Goal: Check status: Check status

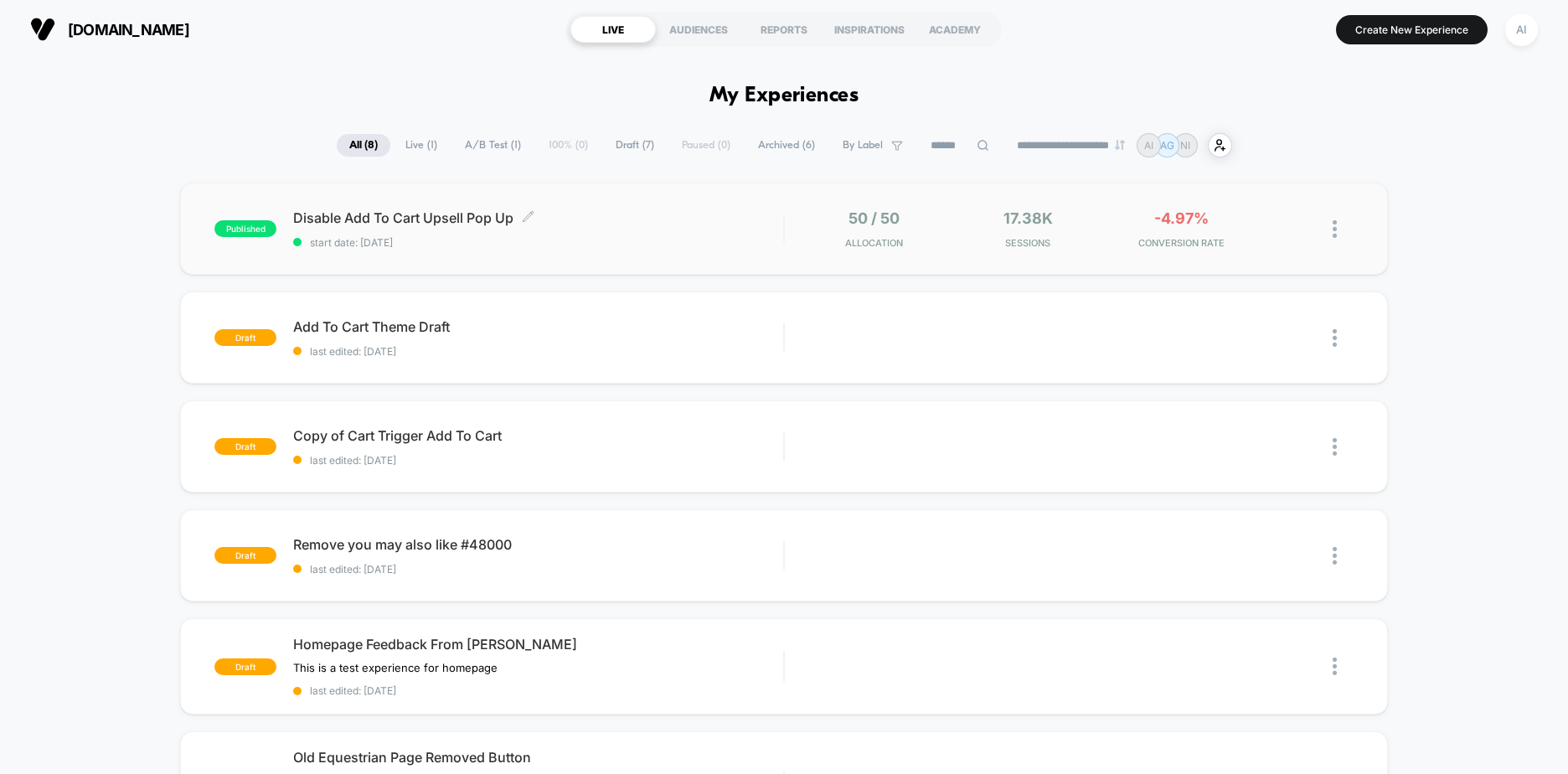
click at [681, 230] on div "Disable Add To Cart Upsell Pop Up Click to edit experience details Click to edi…" at bounding box center [538, 229] width 490 height 39
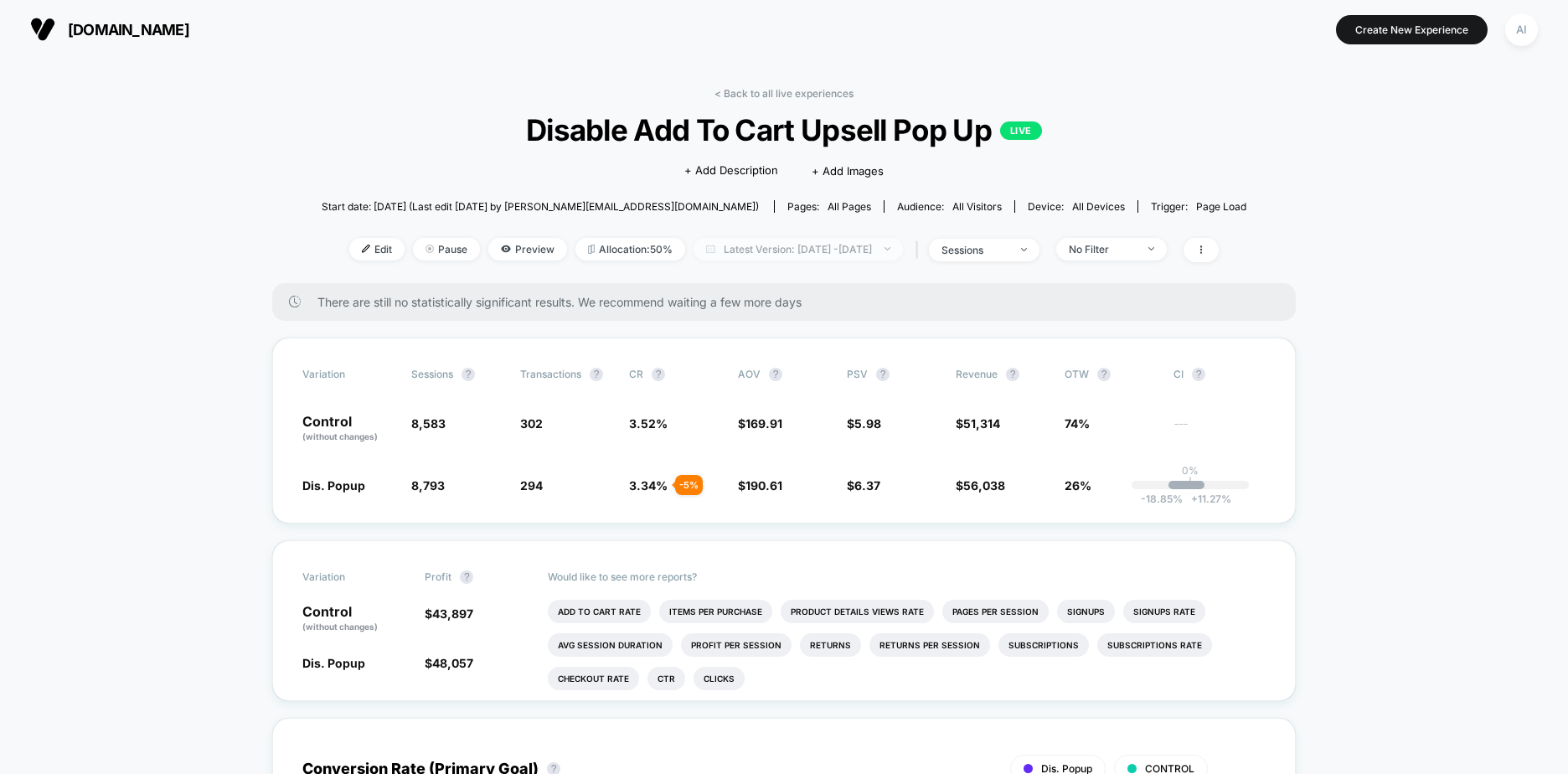
click at [856, 250] on span "Latest Version: [DATE] - [DATE]" at bounding box center [798, 249] width 210 height 23
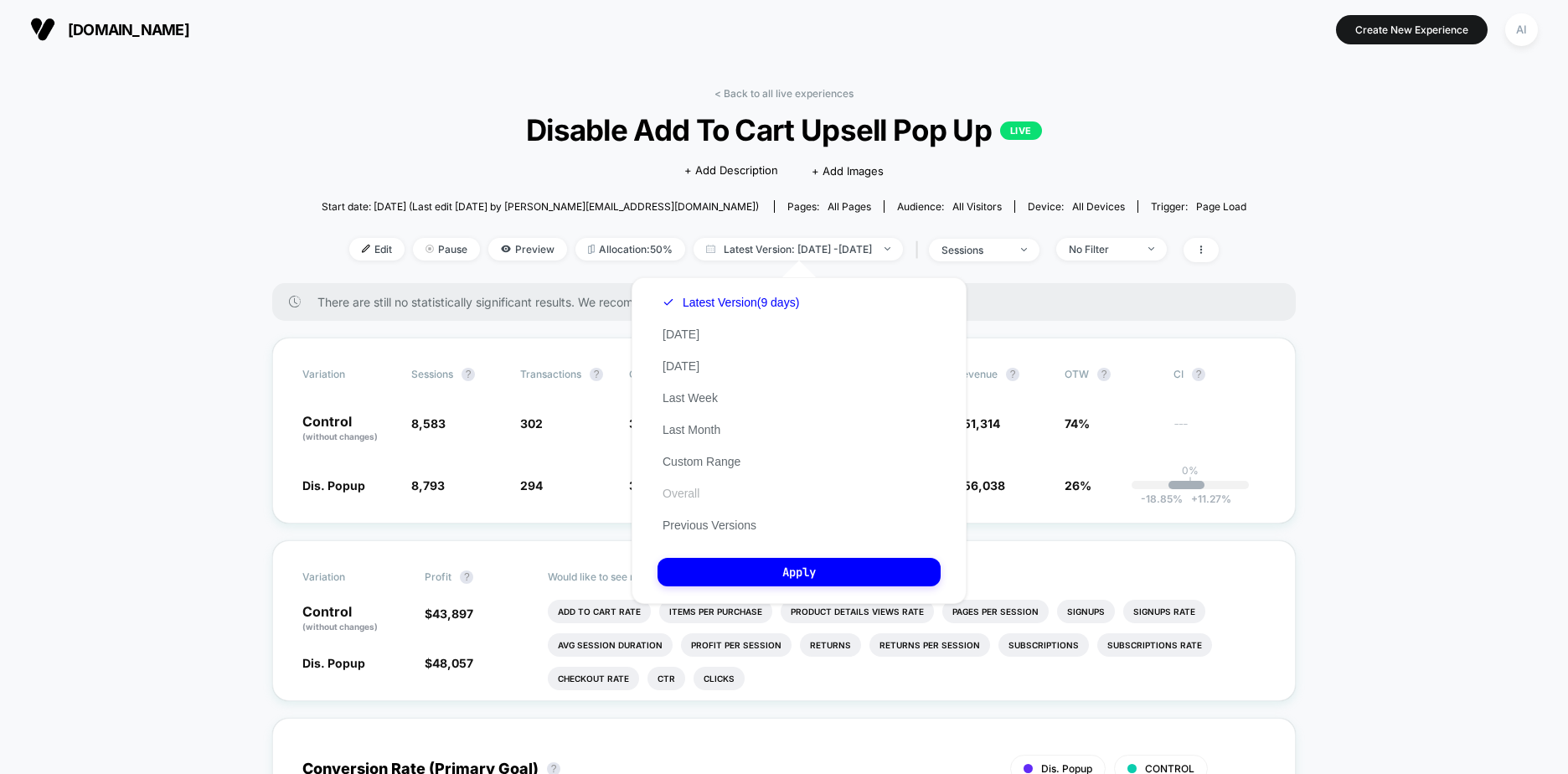
click at [695, 494] on button "Overall" at bounding box center [681, 493] width 47 height 15
click at [809, 594] on div "Latest Version (9 days) [DATE] [DATE] Last Week Last Month Custom Range Overall…" at bounding box center [799, 441] width 335 height 327
click at [811, 578] on button "Apply" at bounding box center [799, 572] width 283 height 28
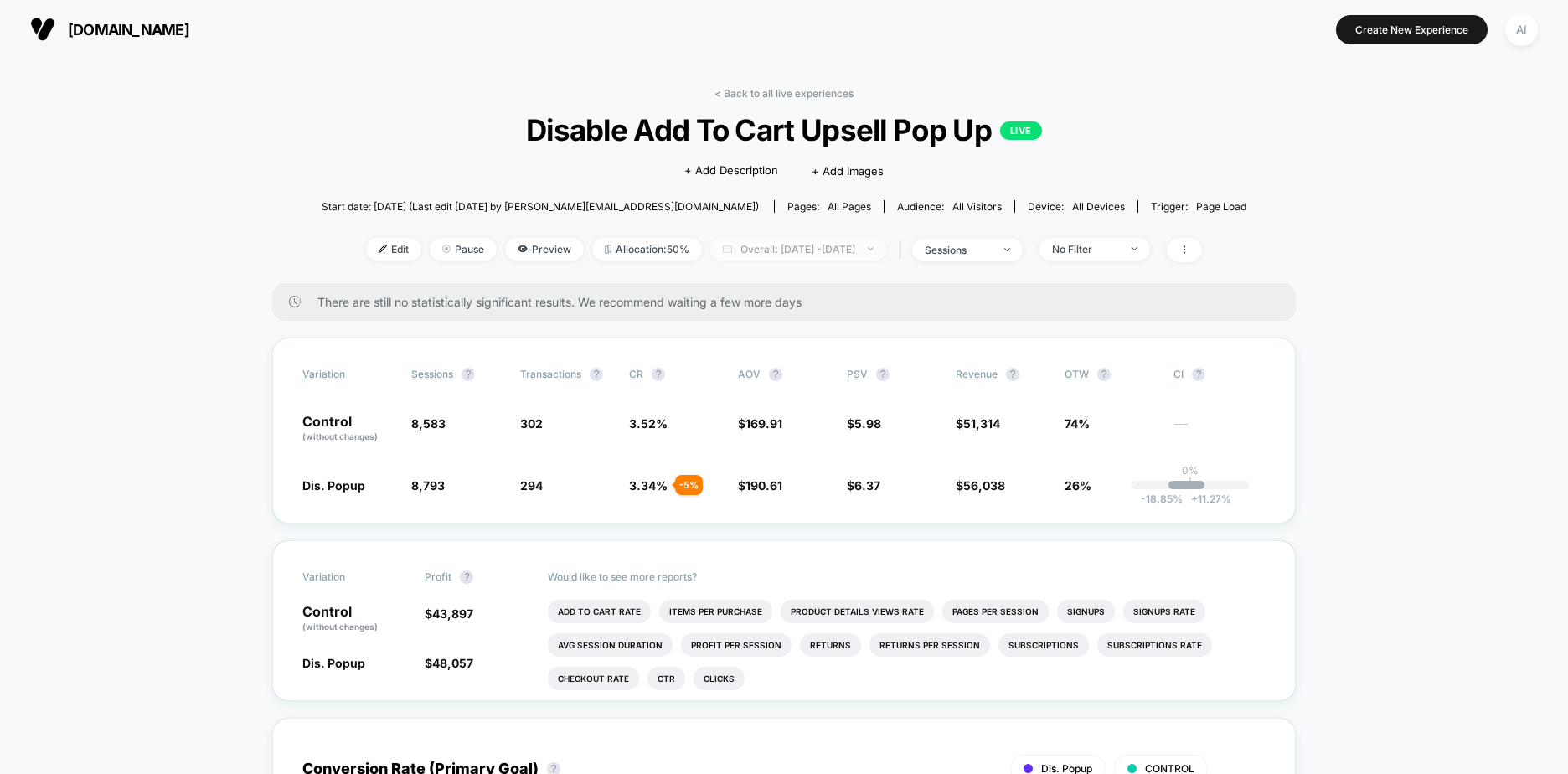
click at [875, 245] on span "Overall: [DATE] - [DATE]" at bounding box center [799, 249] width 176 height 23
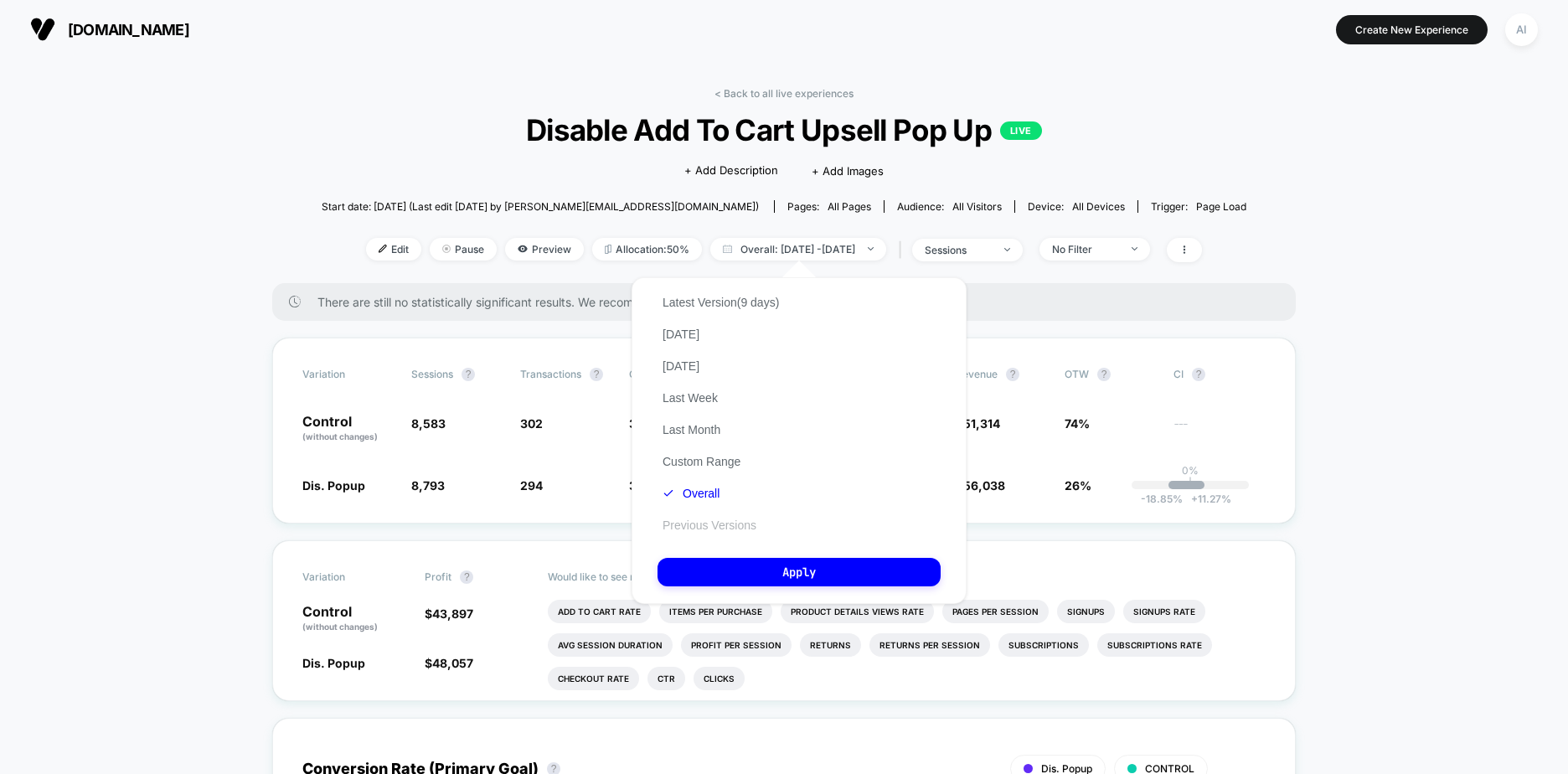
click at [701, 530] on button "Previous Versions" at bounding box center [710, 524] width 103 height 15
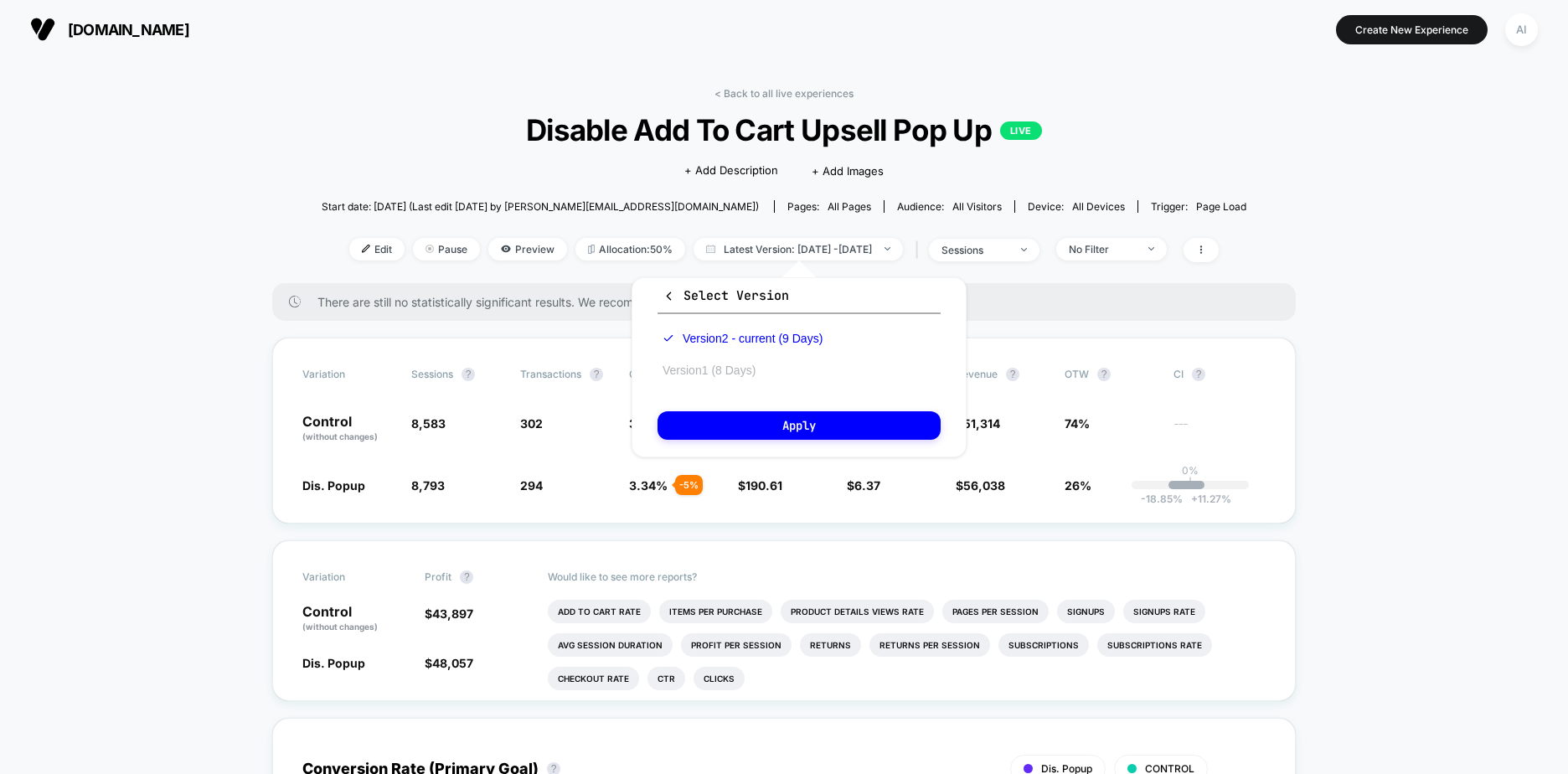
click at [730, 372] on button "Version 1 (8 Days)" at bounding box center [710, 370] width 103 height 15
click at [728, 424] on button "Apply" at bounding box center [799, 425] width 283 height 28
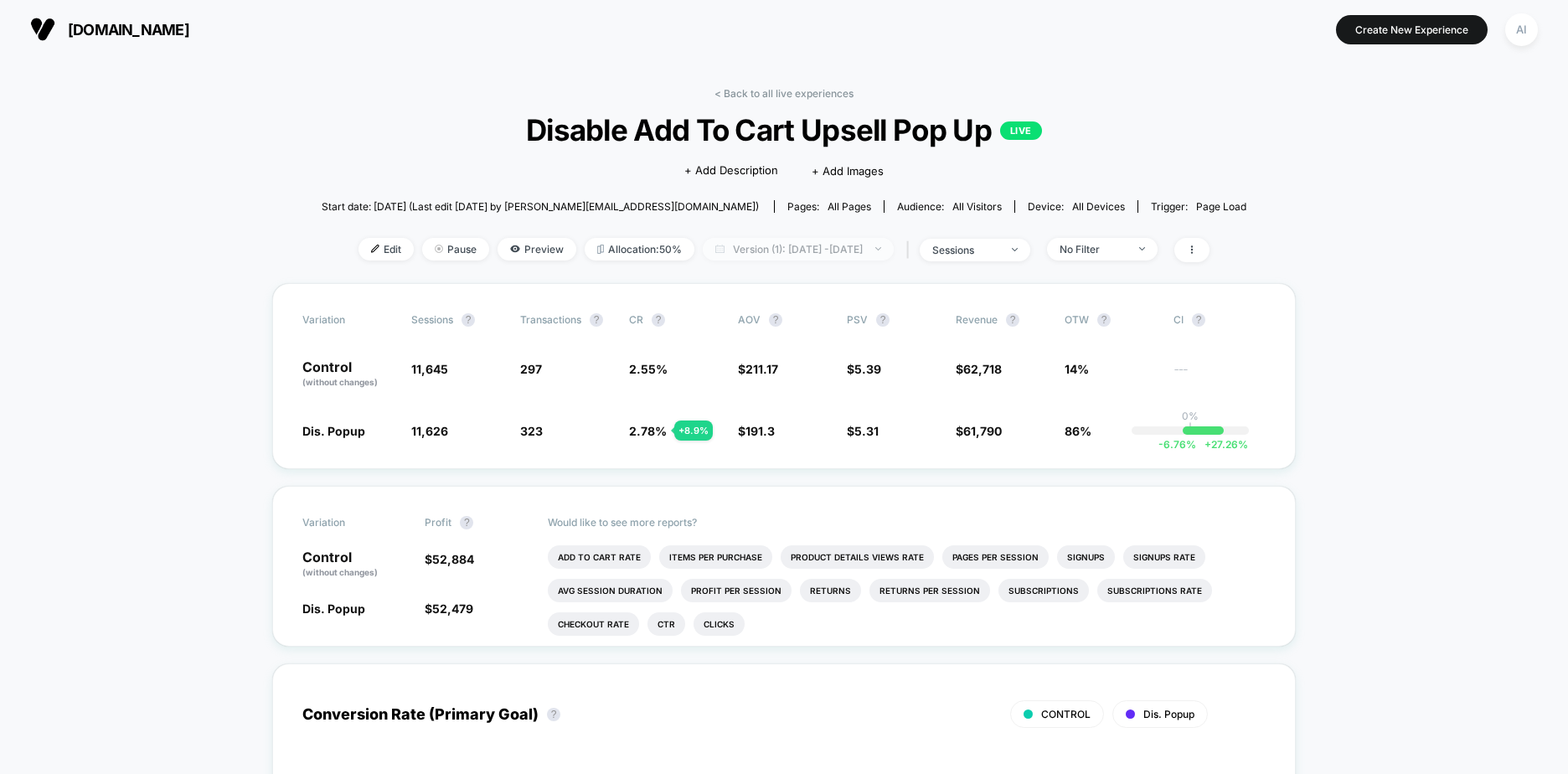
click at [788, 253] on span "Version (1): [DATE] - [DATE]" at bounding box center [798, 249] width 191 height 23
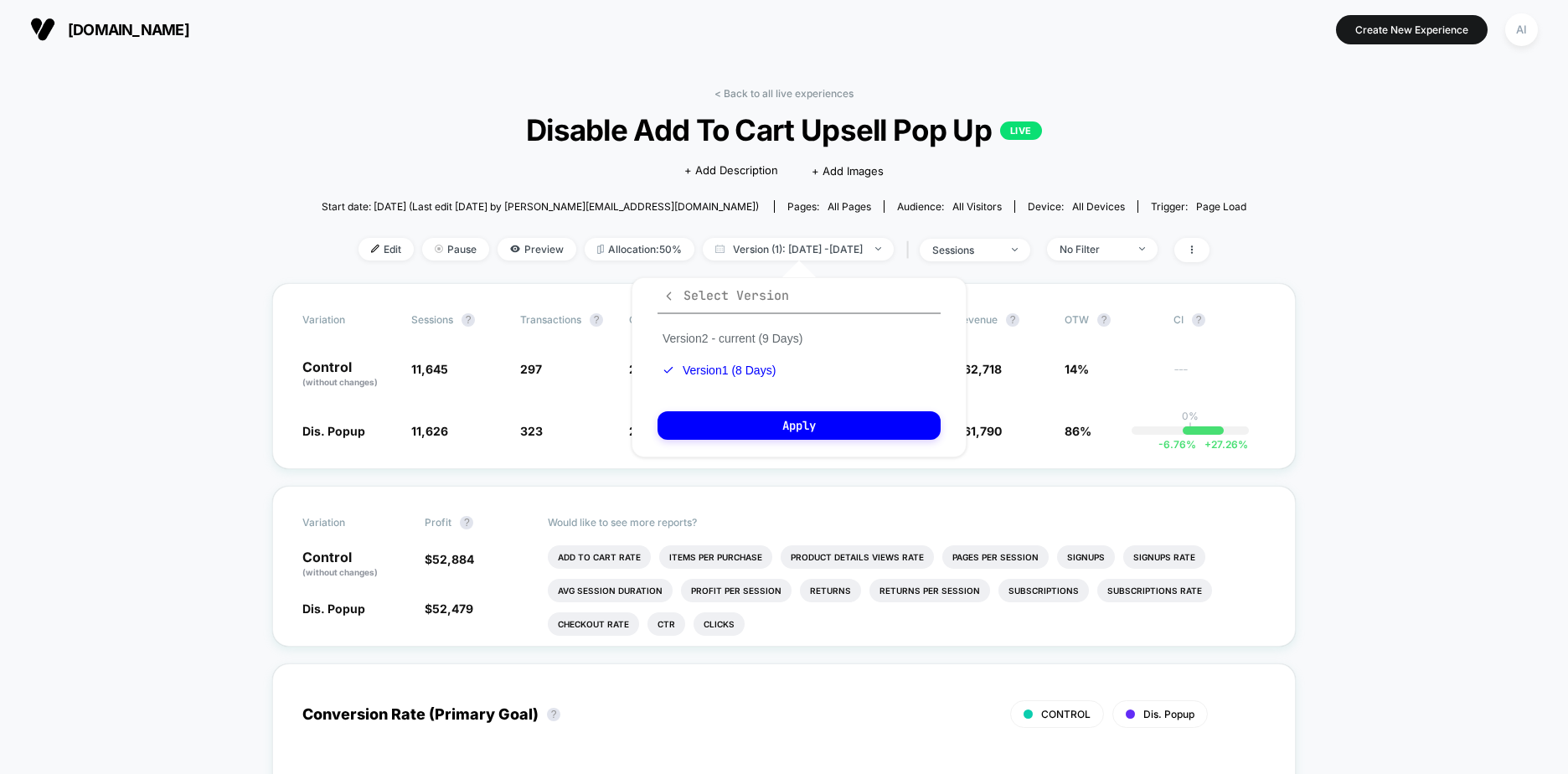
click at [712, 296] on span "Select Version" at bounding box center [725, 296] width 126 height 16
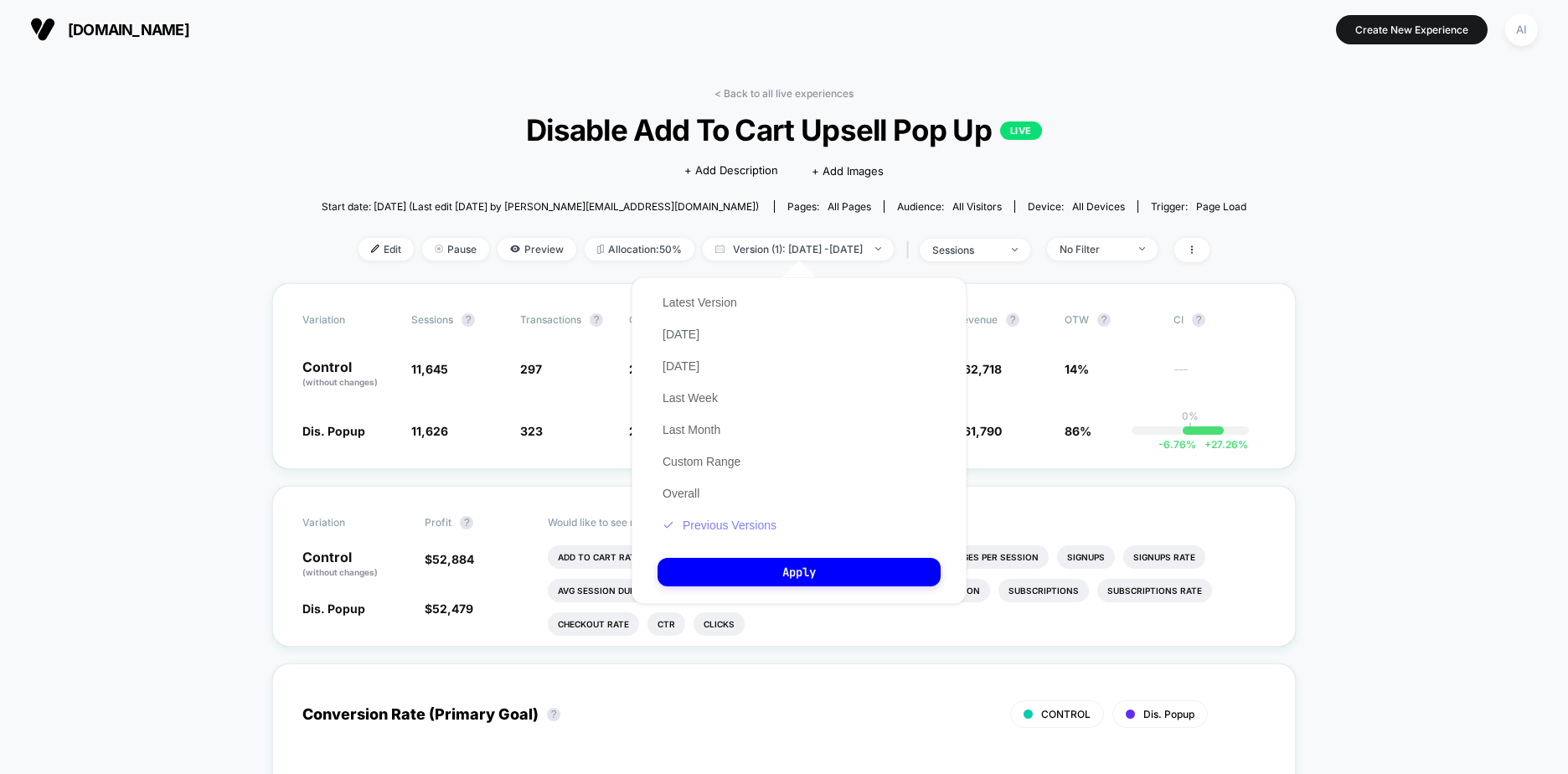
click at [730, 523] on button "Previous Versions" at bounding box center [720, 524] width 124 height 15
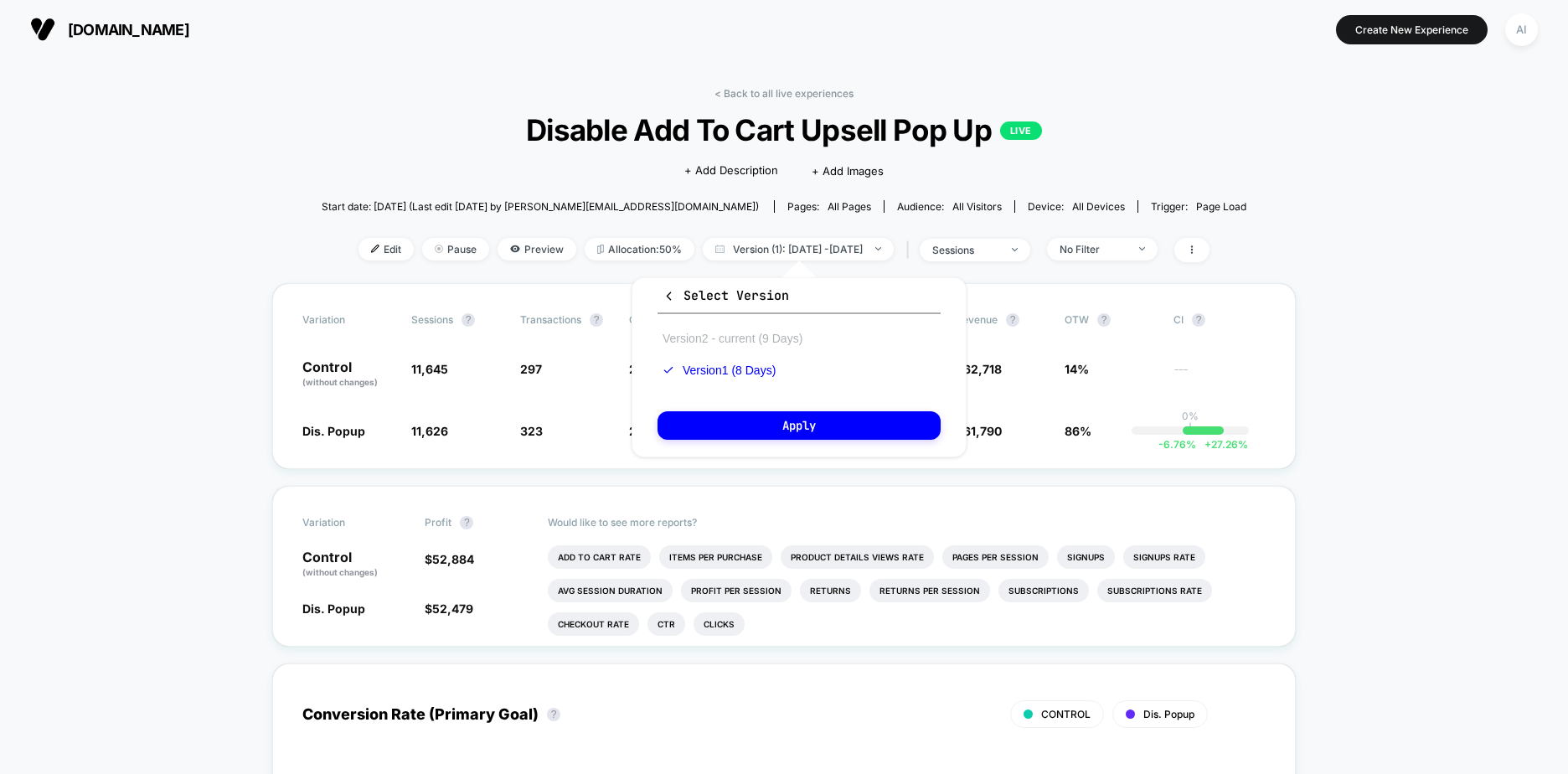
click at [743, 343] on button "Version 2 - current (9 Days)" at bounding box center [732, 338] width 150 height 15
click at [736, 427] on button "Apply" at bounding box center [799, 425] width 283 height 28
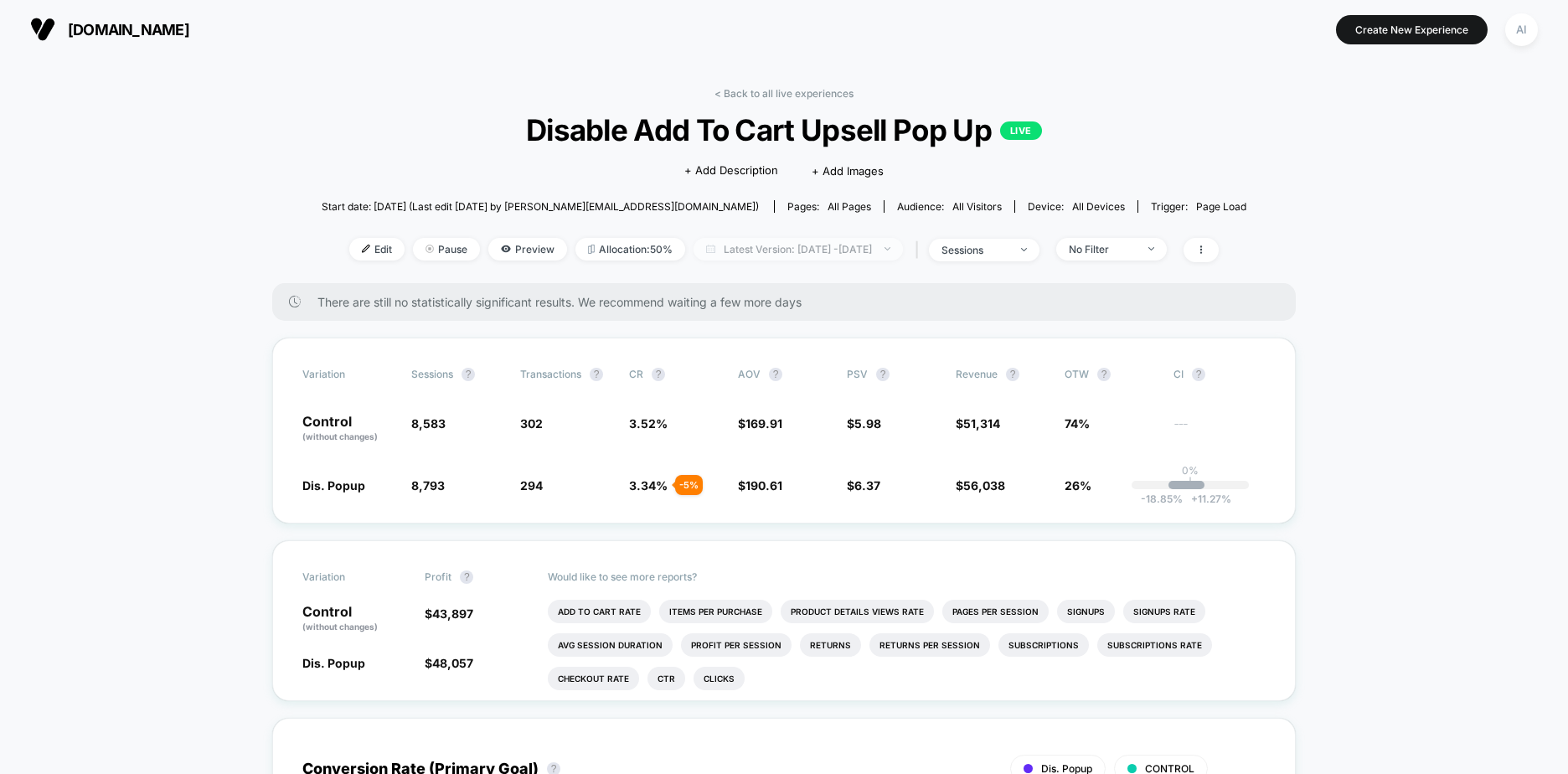
click at [863, 249] on span "Latest Version: [DATE] - [DATE]" at bounding box center [798, 249] width 210 height 23
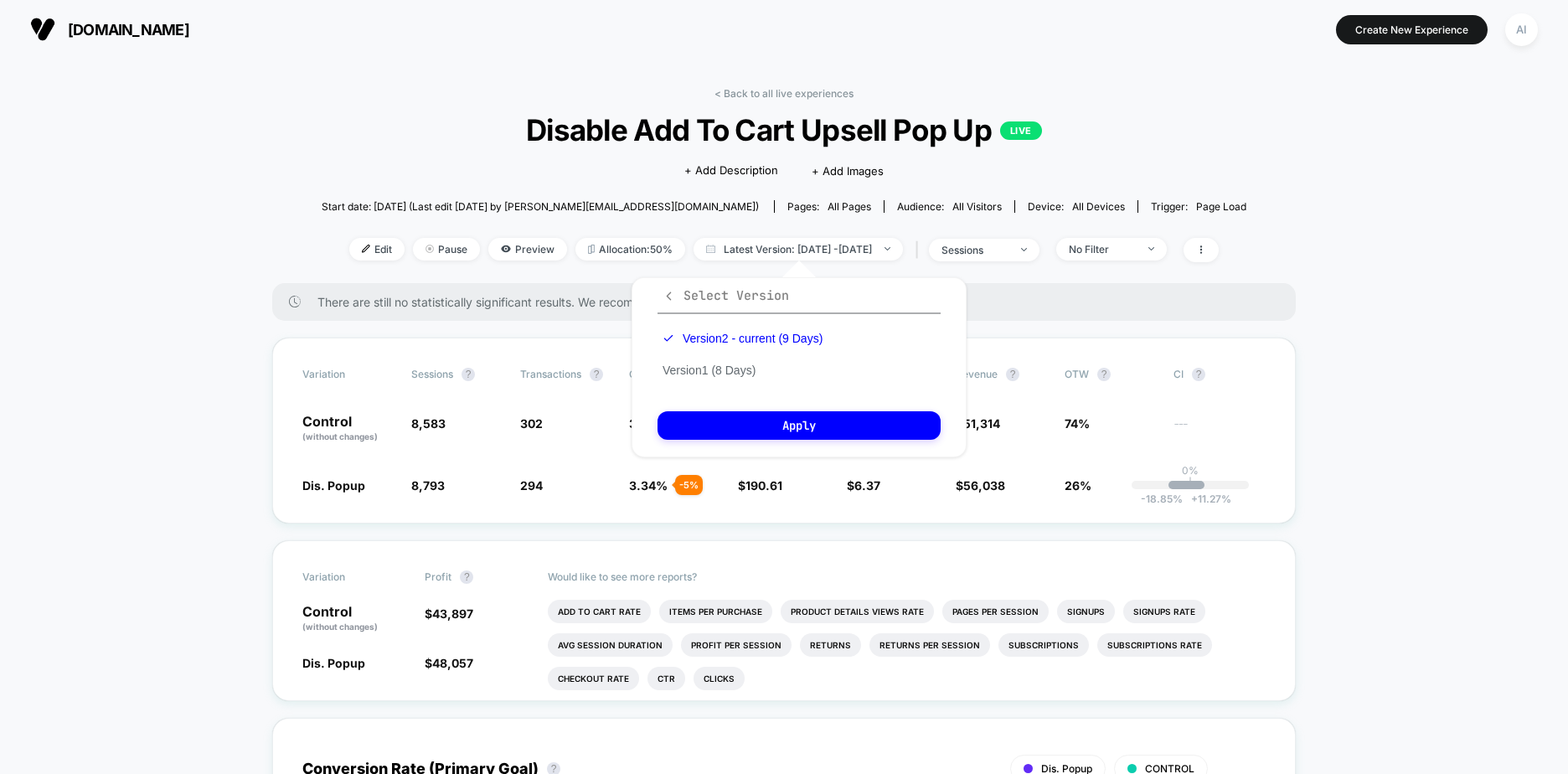
click at [694, 289] on span "Select Version" at bounding box center [725, 296] width 126 height 16
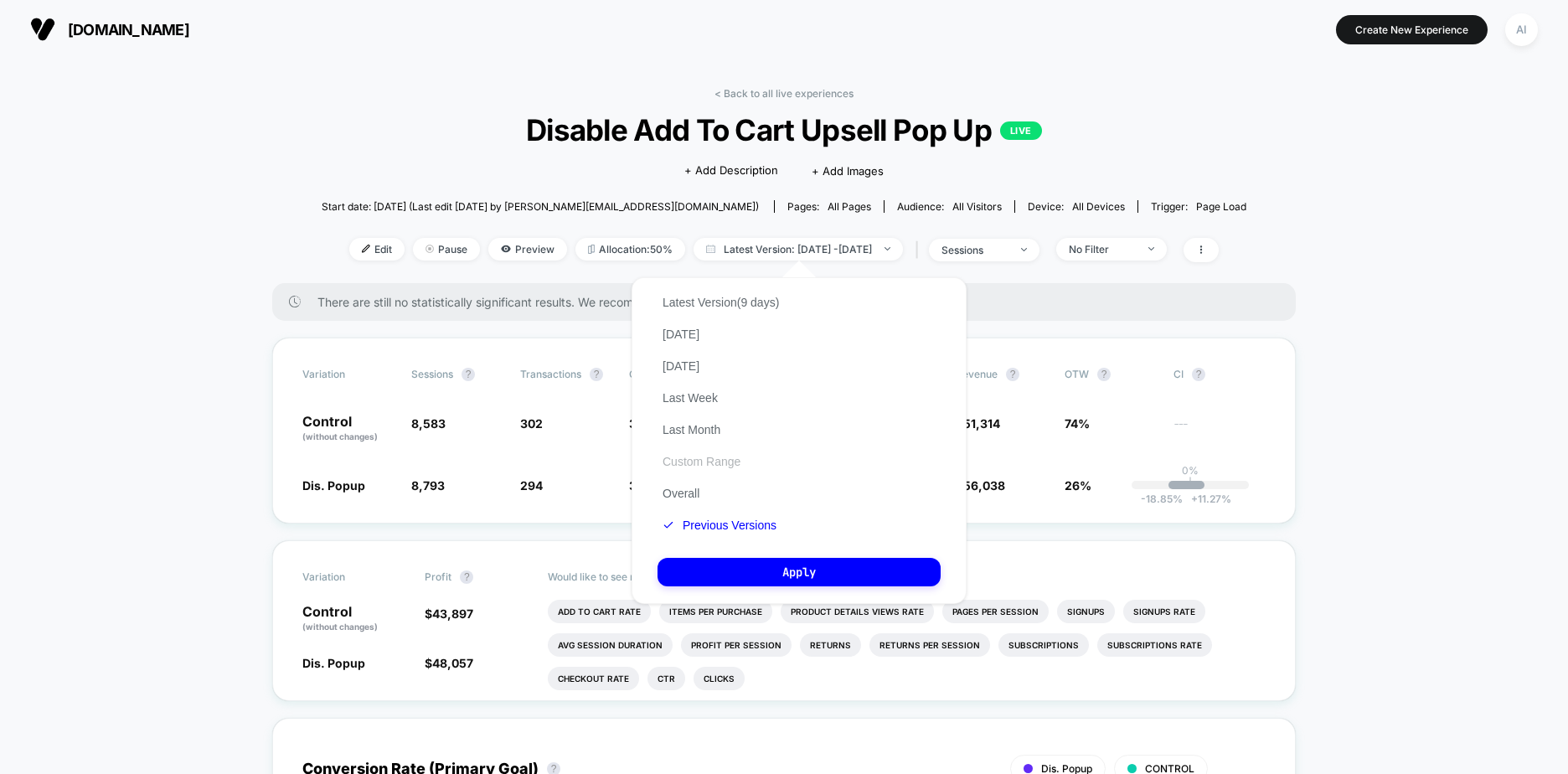
click at [692, 464] on button "Custom Range" at bounding box center [701, 461] width 88 height 15
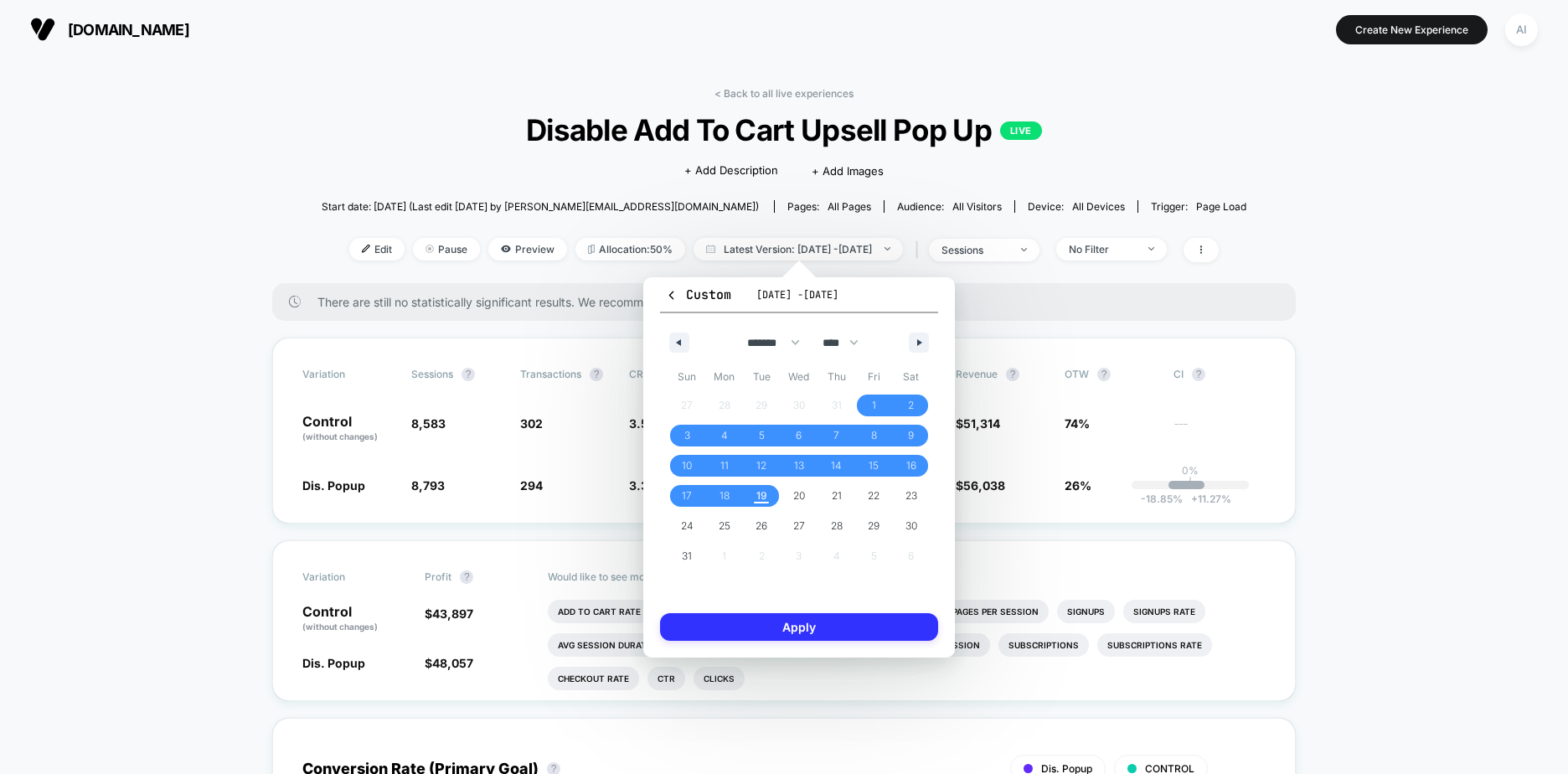
click at [826, 632] on button "Apply" at bounding box center [799, 627] width 278 height 27
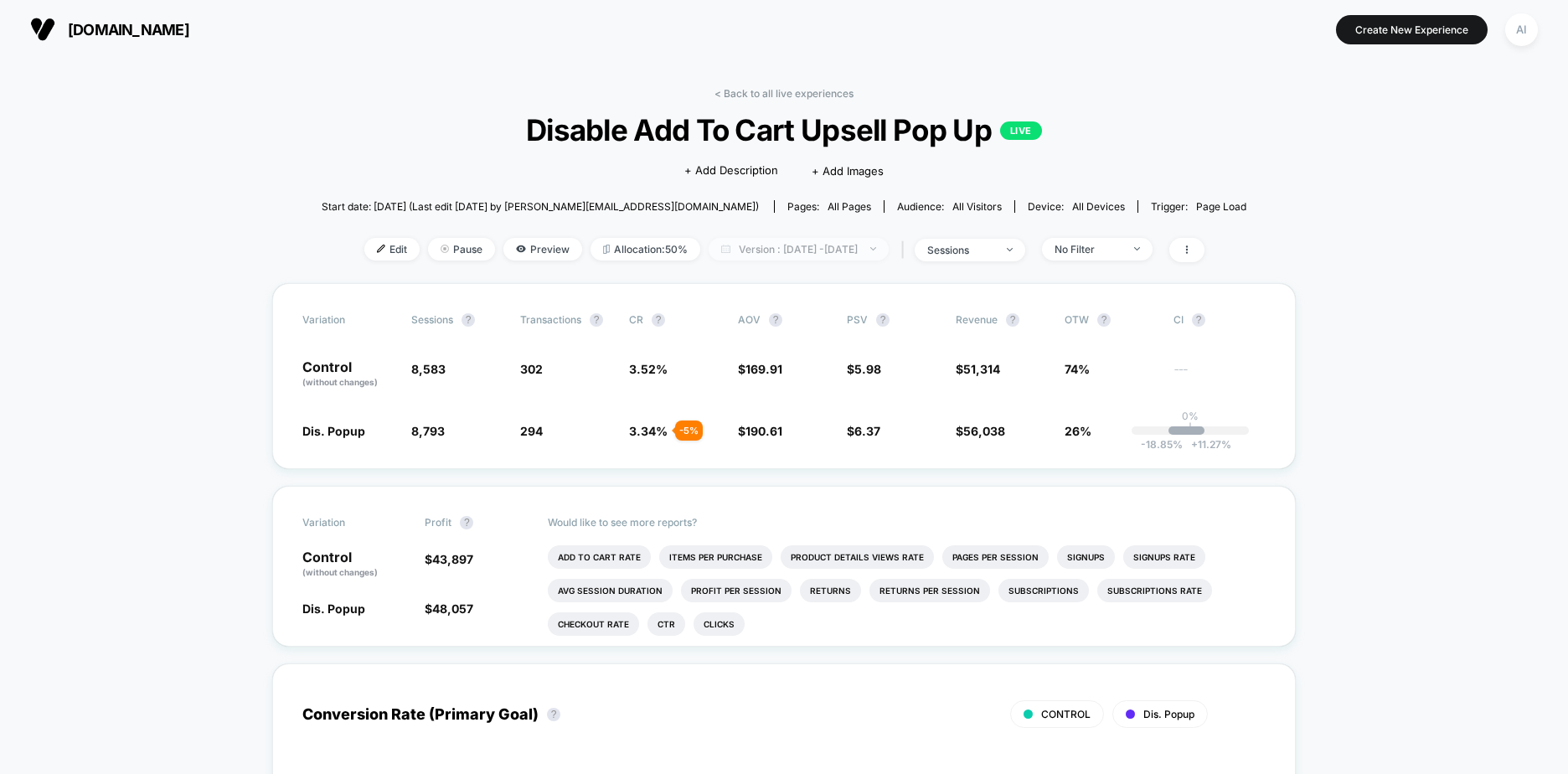
click at [888, 252] on span "Version : [DATE] - [DATE]" at bounding box center [799, 249] width 180 height 23
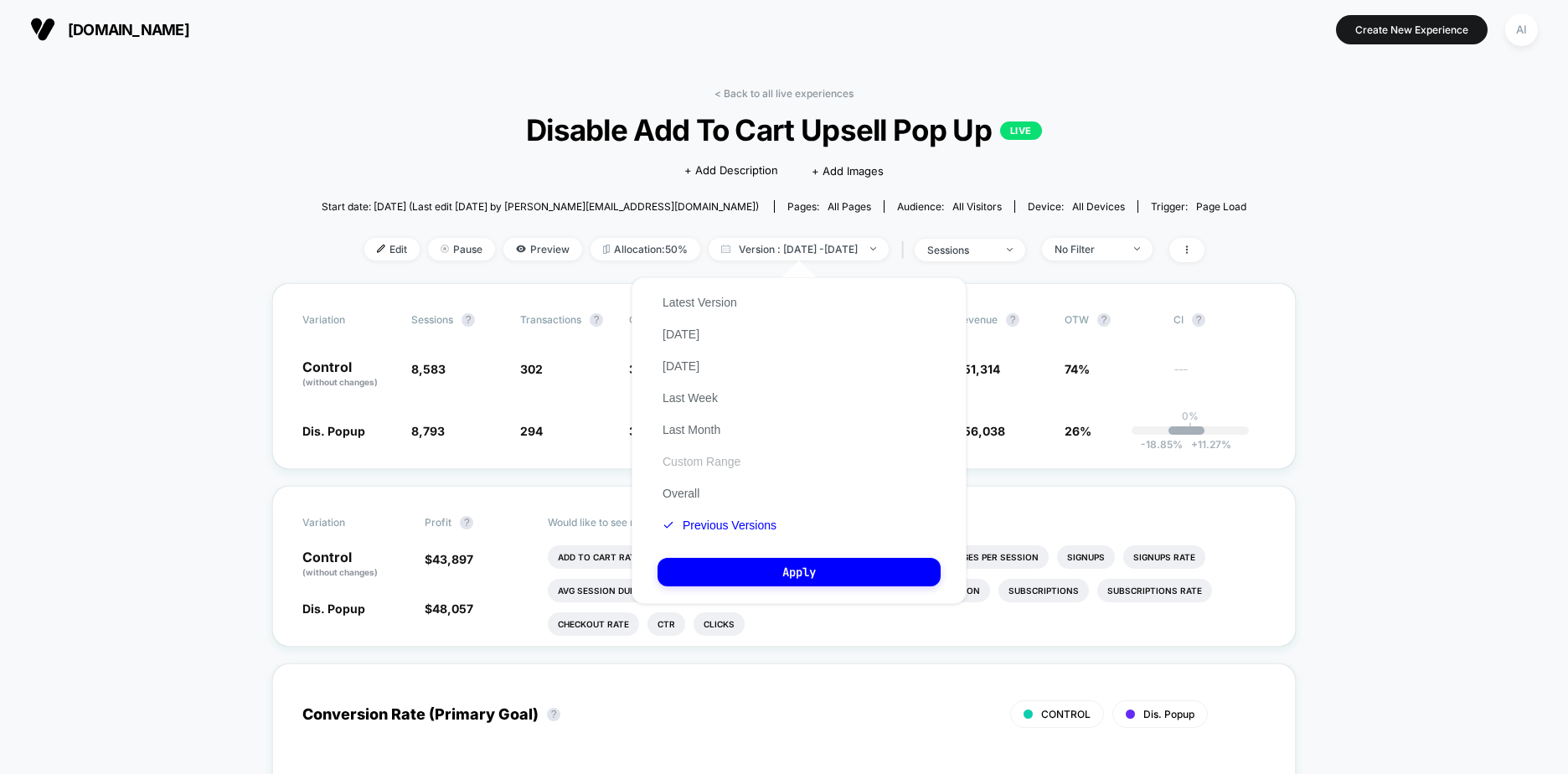
click at [700, 460] on button "Custom Range" at bounding box center [701, 461] width 88 height 15
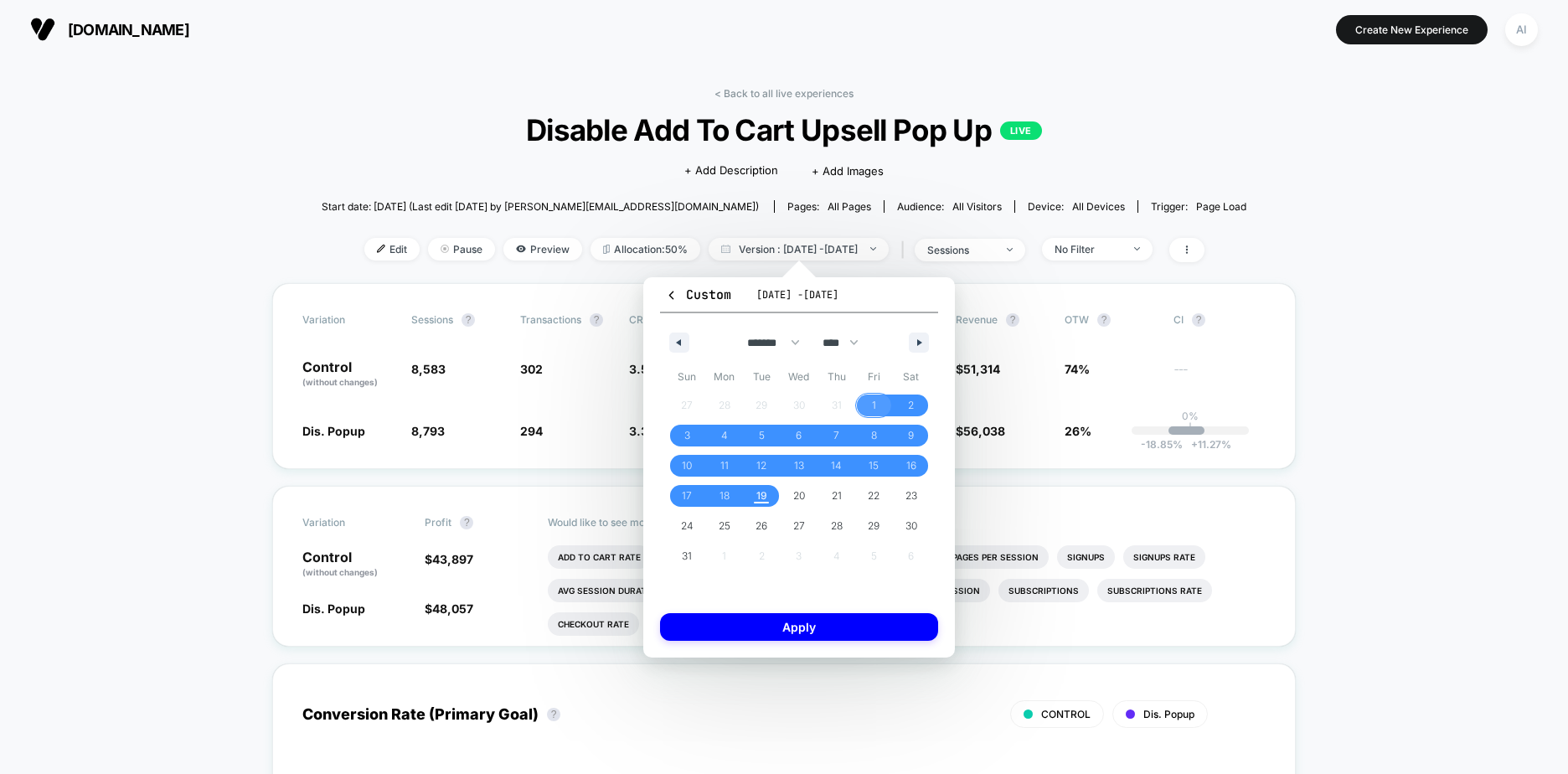
click at [872, 401] on span "1" at bounding box center [874, 405] width 5 height 30
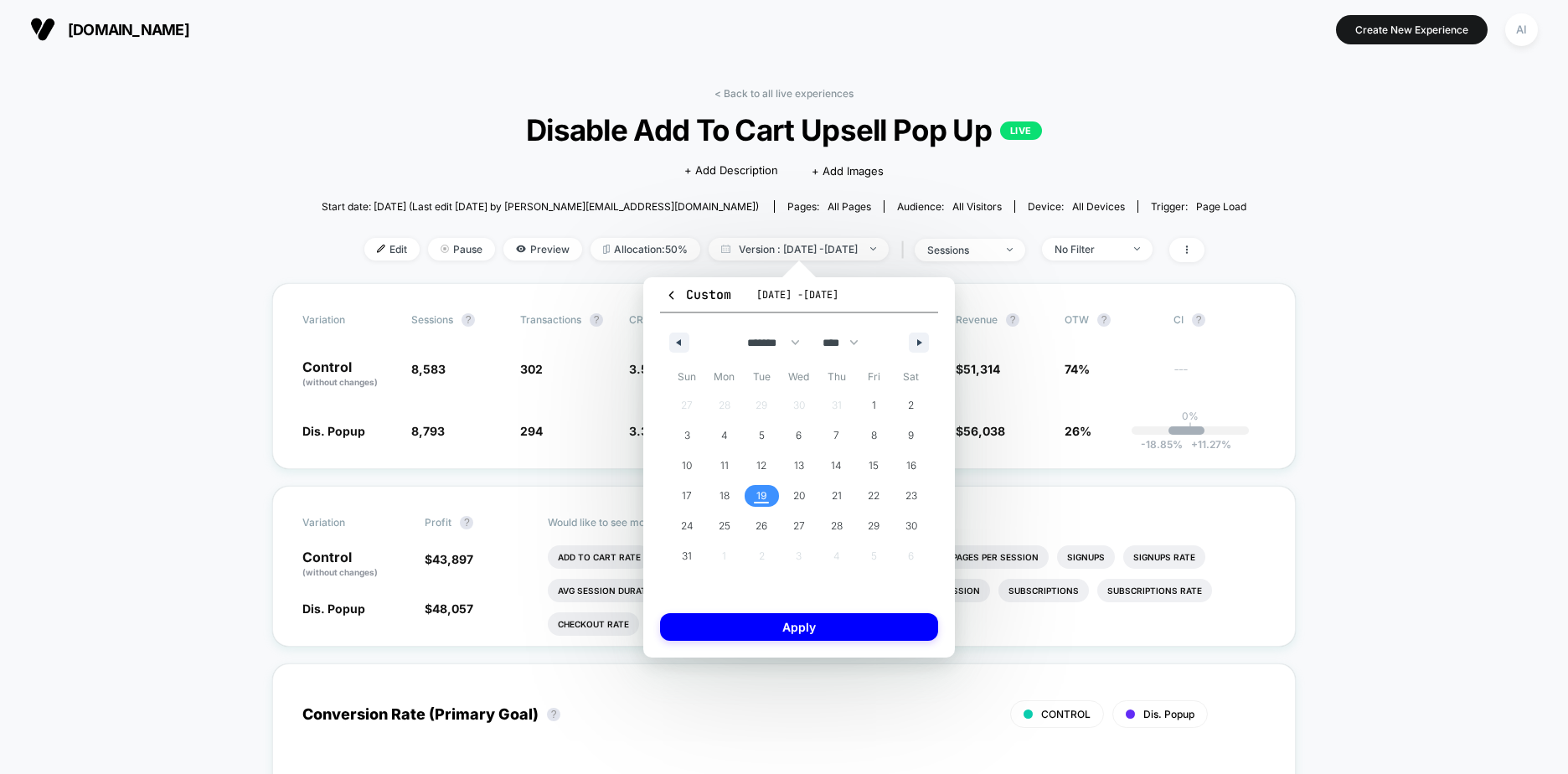
click at [761, 495] on span "19" at bounding box center [761, 495] width 11 height 30
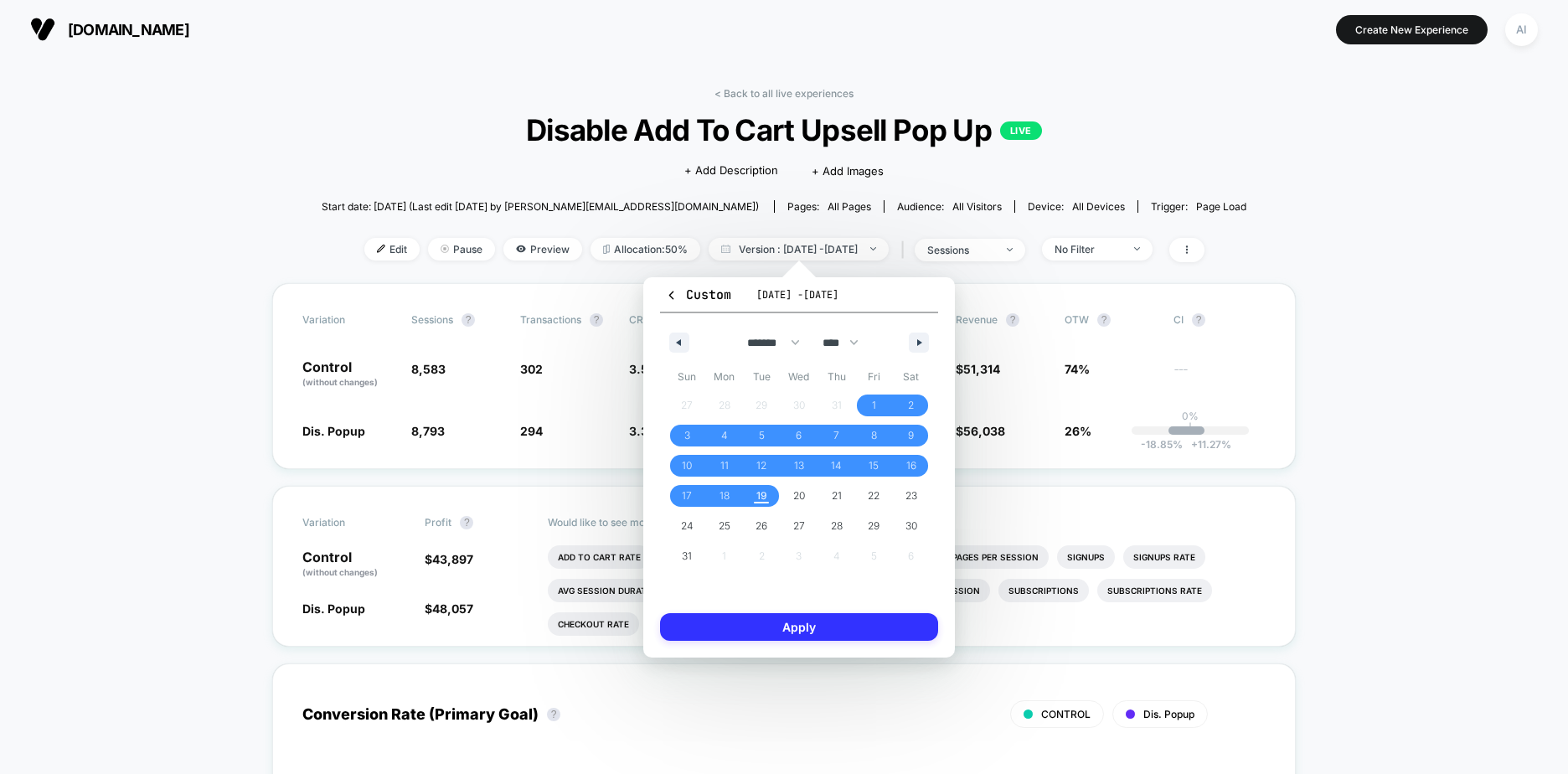
click at [838, 630] on button "Apply" at bounding box center [799, 627] width 278 height 27
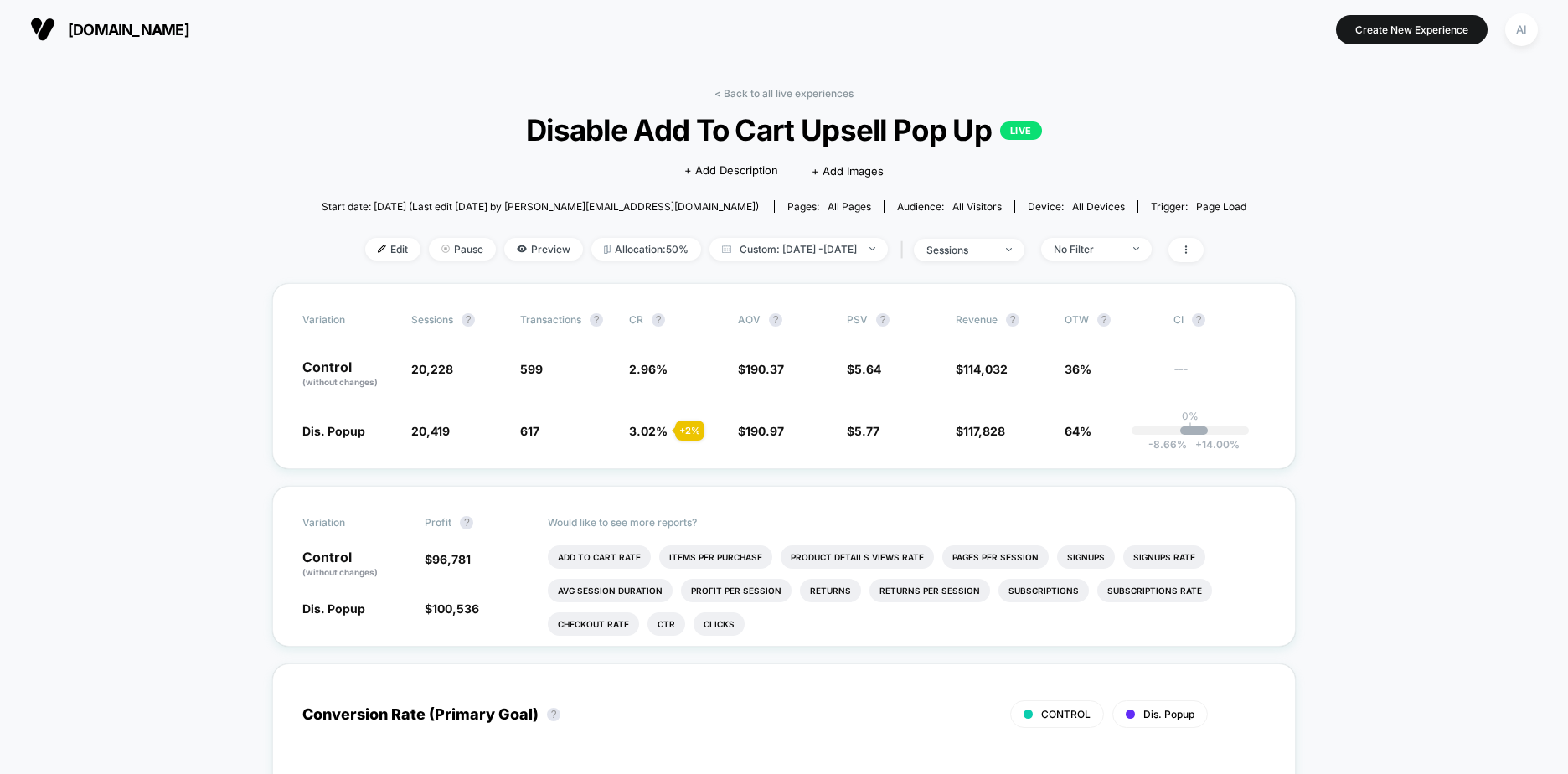
click at [799, 251] on span "Custom: [DATE] - [DATE]" at bounding box center [799, 249] width 179 height 23
select select "*"
select select "****"
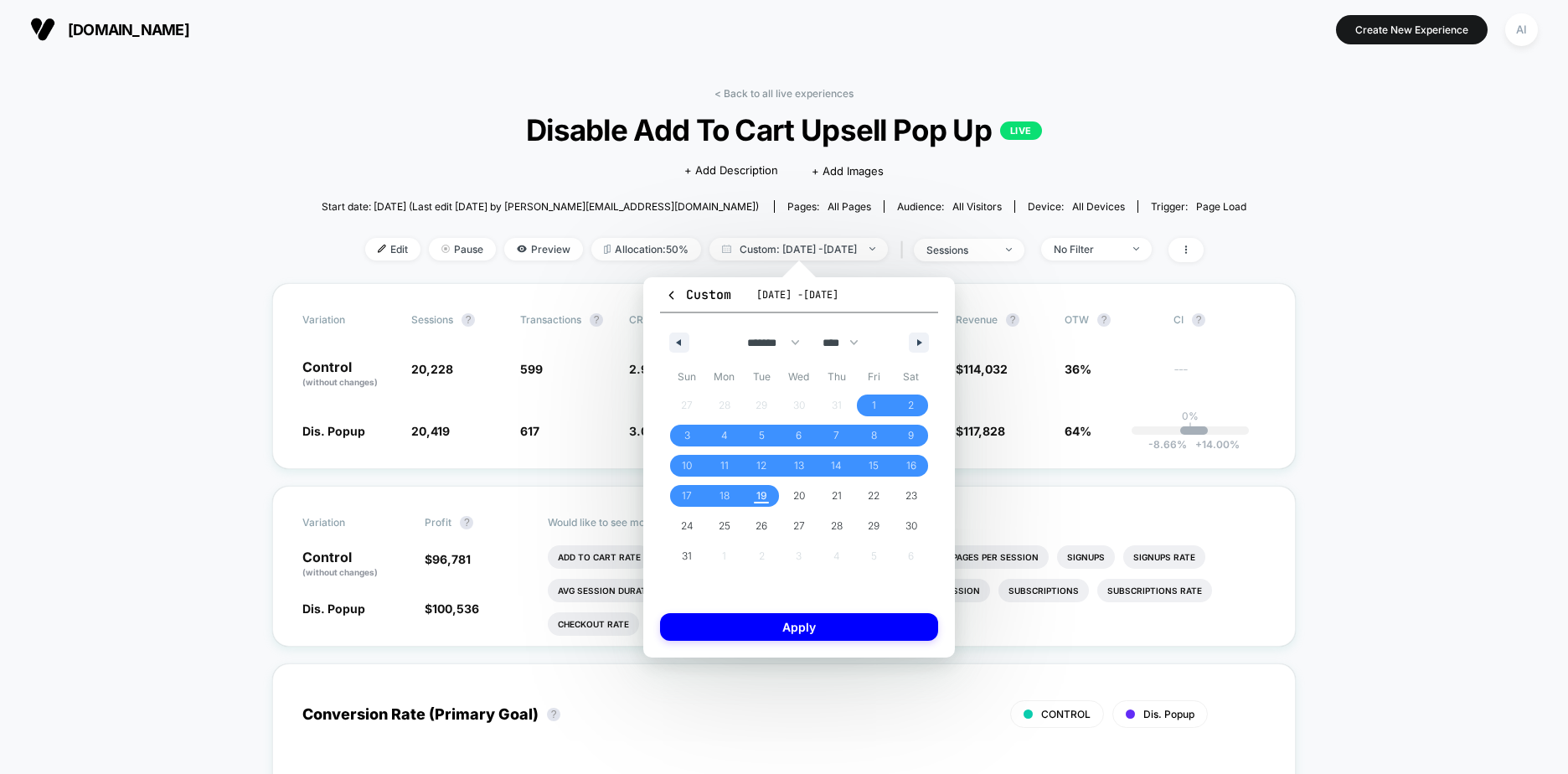
click at [956, 278] on div "Custom [DATE] - [DATE] ******* ******** ***** ***** *** **** **** ****** ******…" at bounding box center [799, 467] width 345 height 414
click at [887, 254] on span "Custom: [DATE] - [DATE]" at bounding box center [799, 249] width 179 height 23
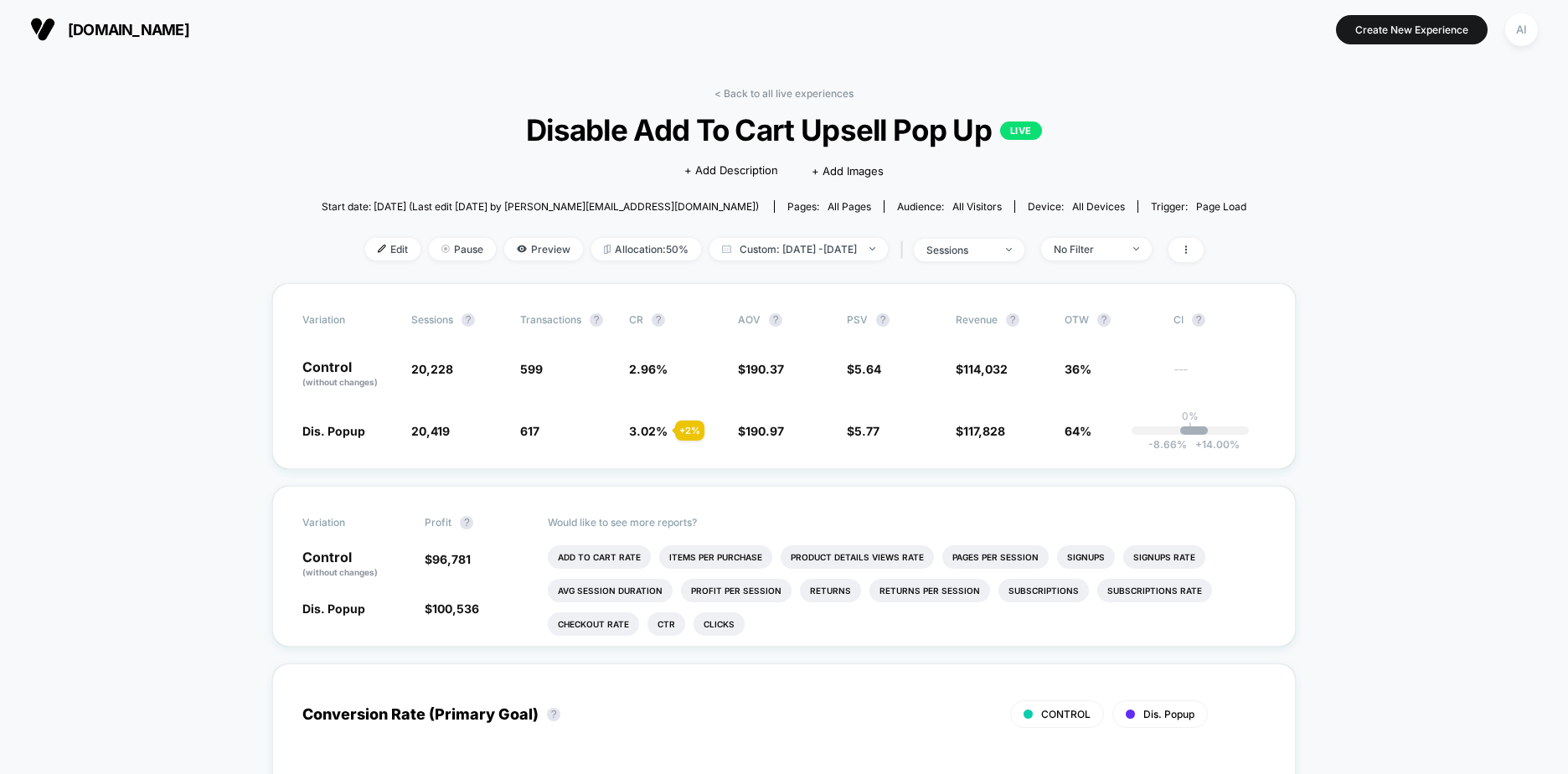
click at [776, 277] on div "< Back to all live experiences Disable Add To Cart Upsell Pop Up LIVE Click to …" at bounding box center [783, 185] width 925 height 196
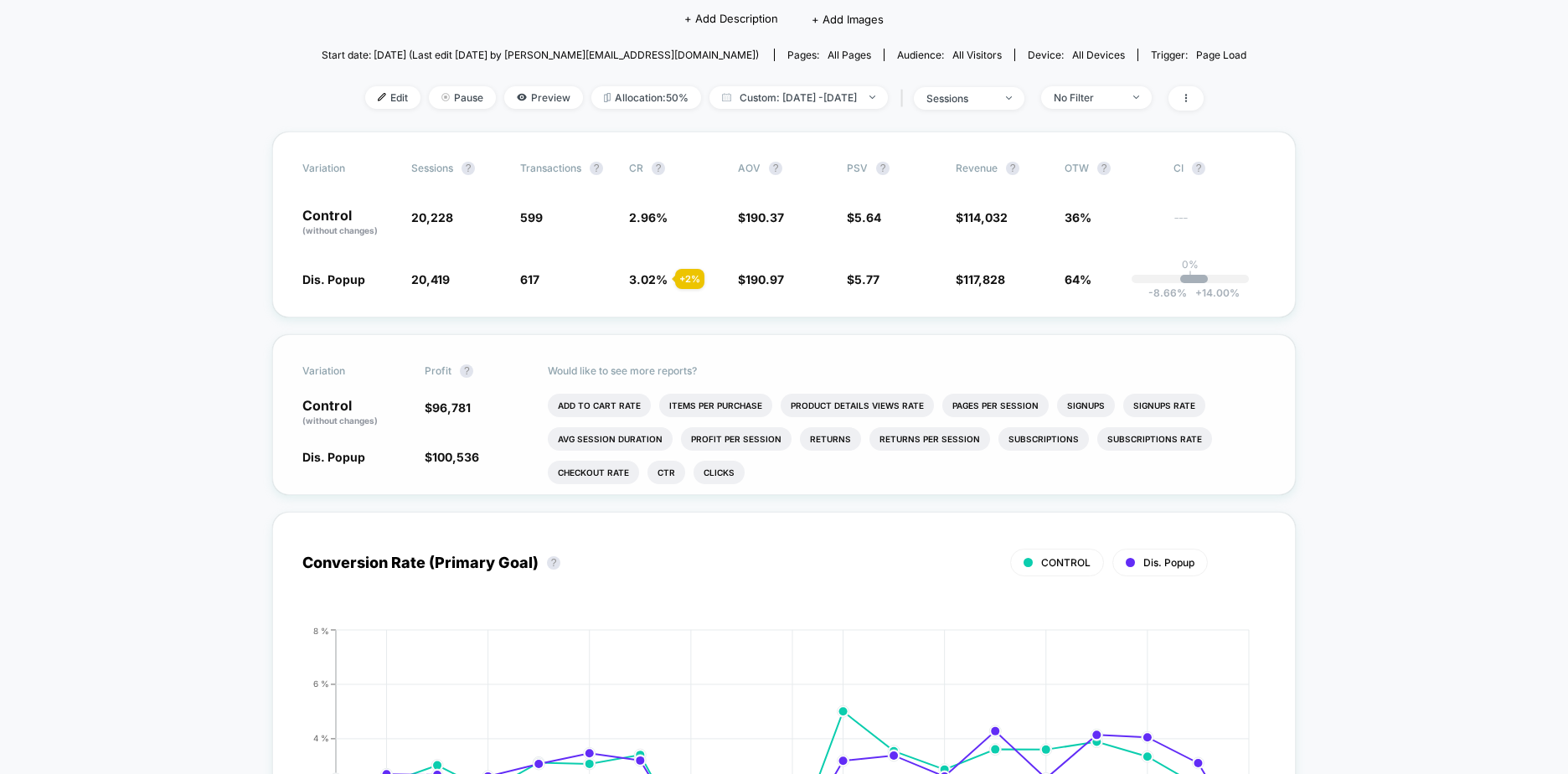
scroll to position [168, 0]
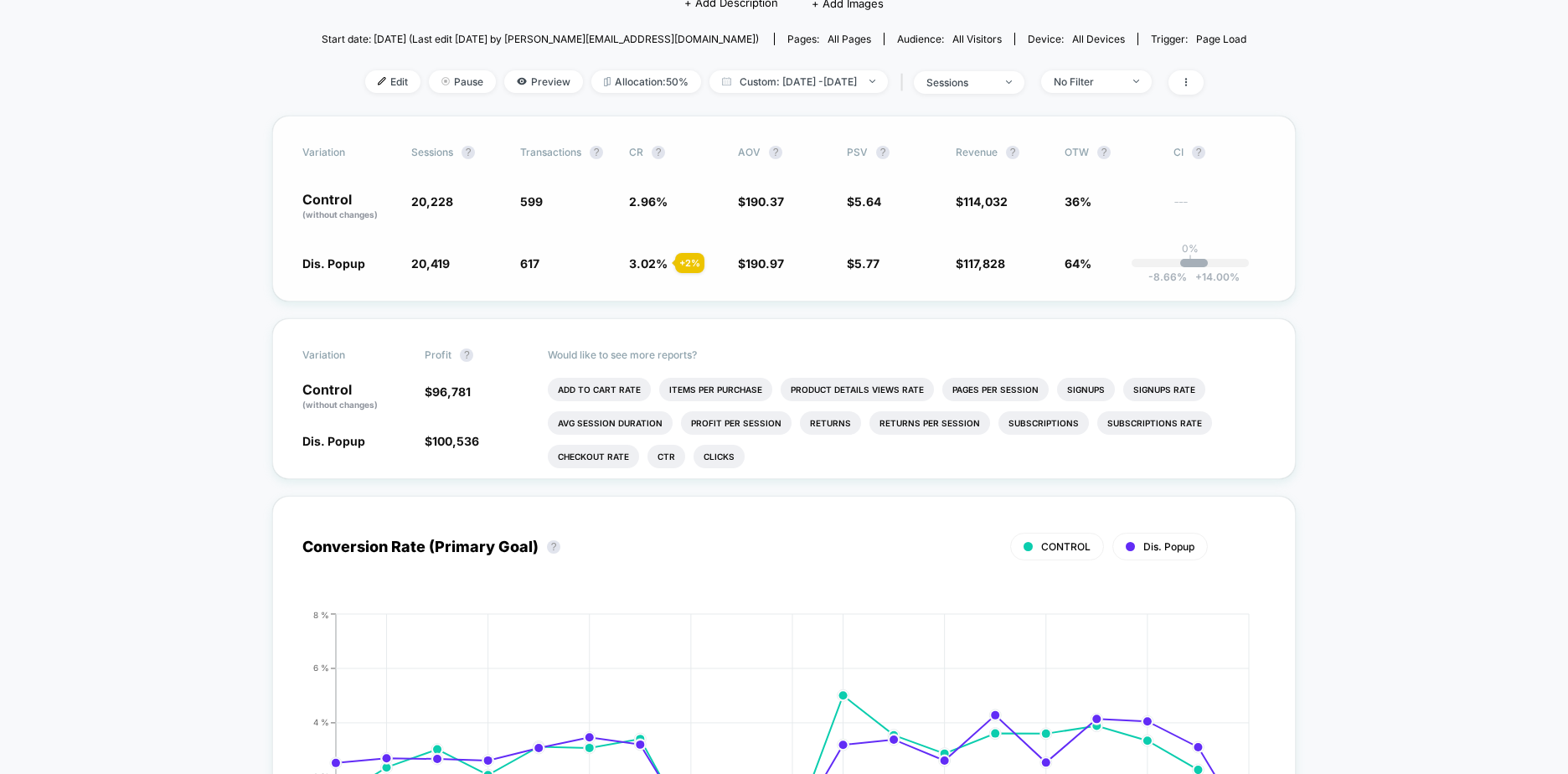
click at [454, 269] on span "20,419 + 0.94 %" at bounding box center [457, 263] width 93 height 16
click at [828, 93] on div "Edit Pause Preview Allocation: 50% Custom: [DATE] - [DATE] | sessions No Filter" at bounding box center [783, 83] width 925 height 24
click at [833, 83] on span "Custom: [DATE] - [DATE]" at bounding box center [799, 82] width 179 height 23
select select "*"
select select "****"
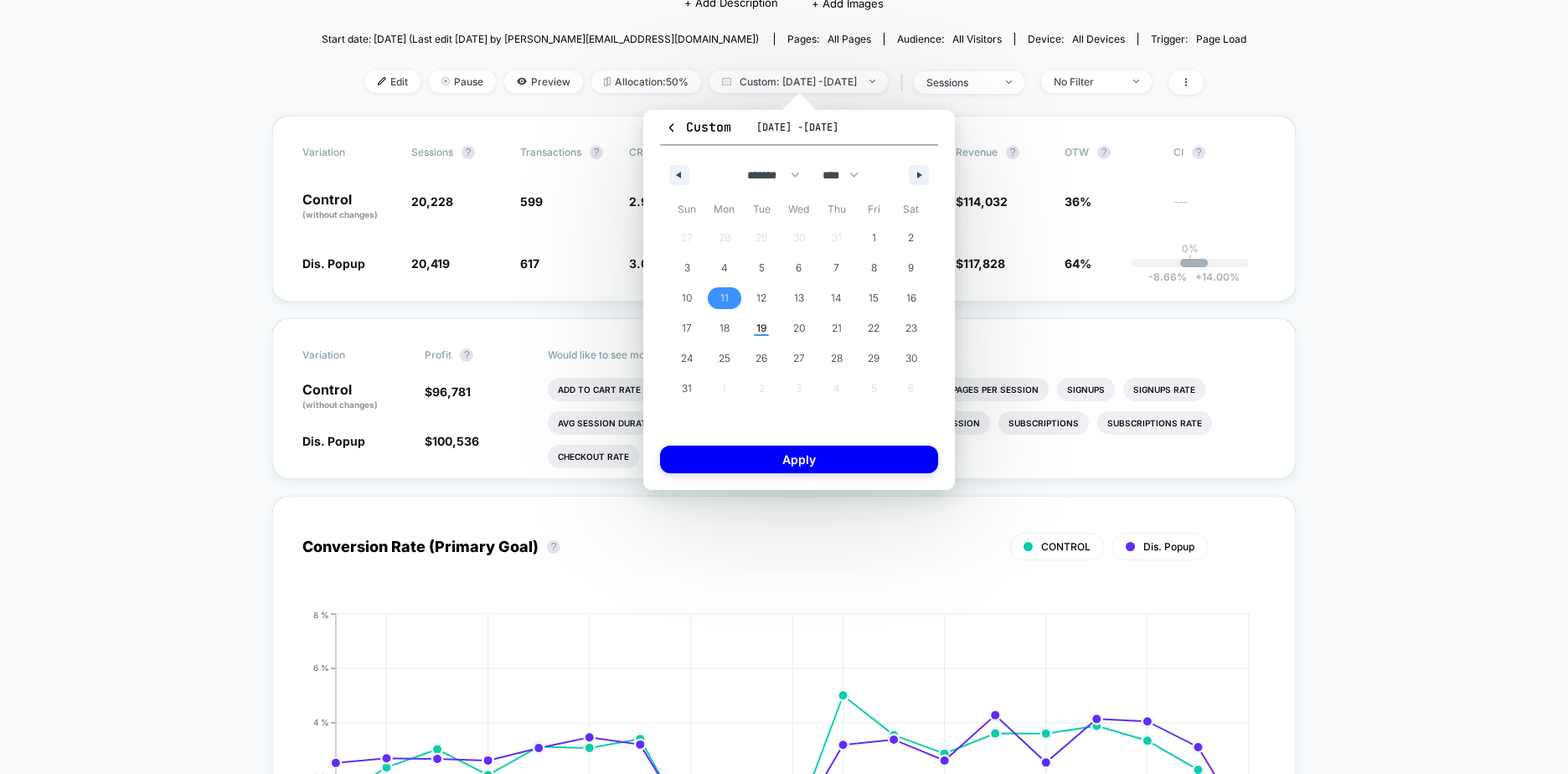
click at [712, 299] on span "11" at bounding box center [725, 299] width 38 height 22
click at [762, 331] on span "19" at bounding box center [761, 328] width 11 height 30
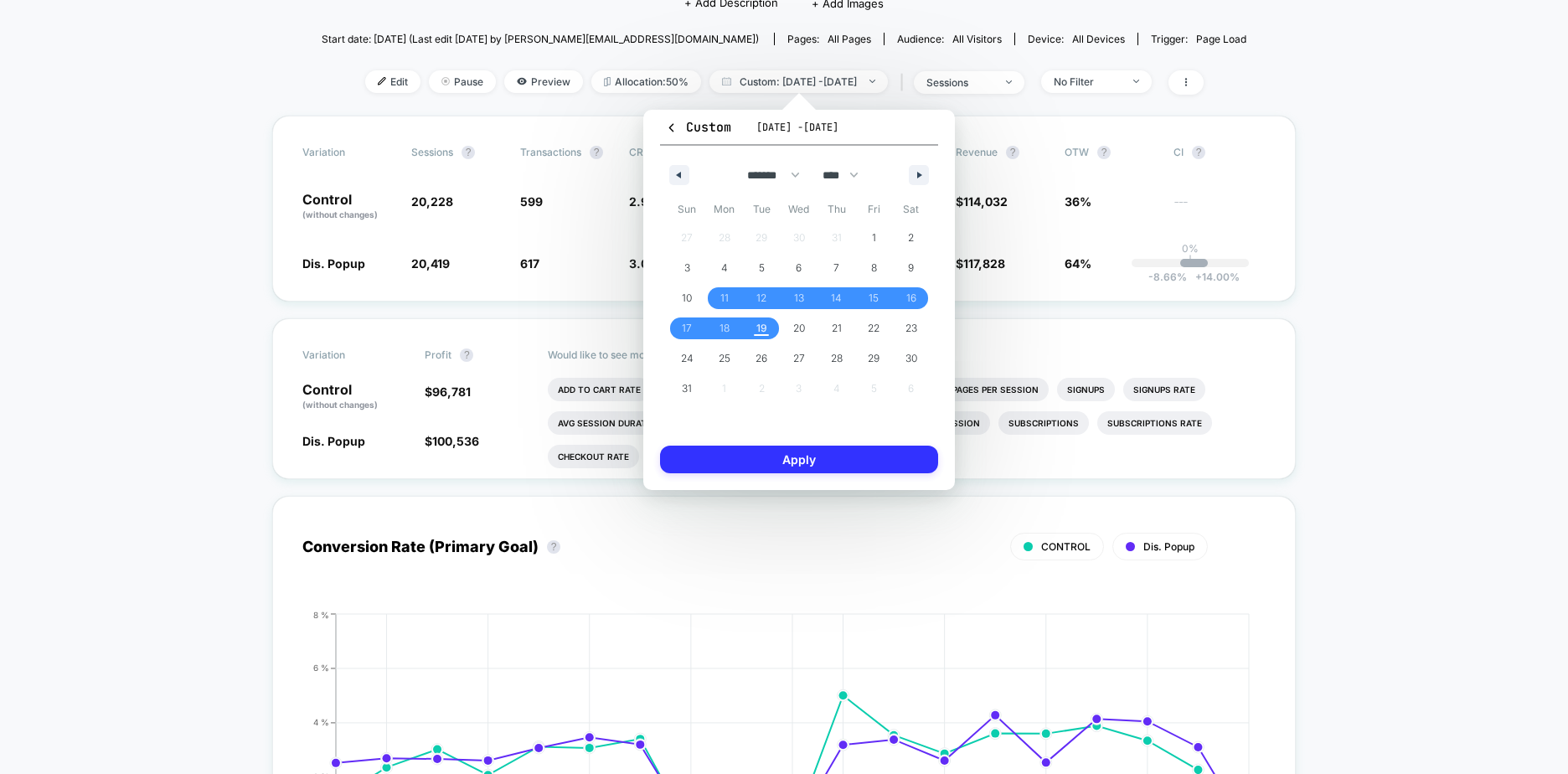
click at [777, 457] on button "Apply" at bounding box center [799, 459] width 278 height 27
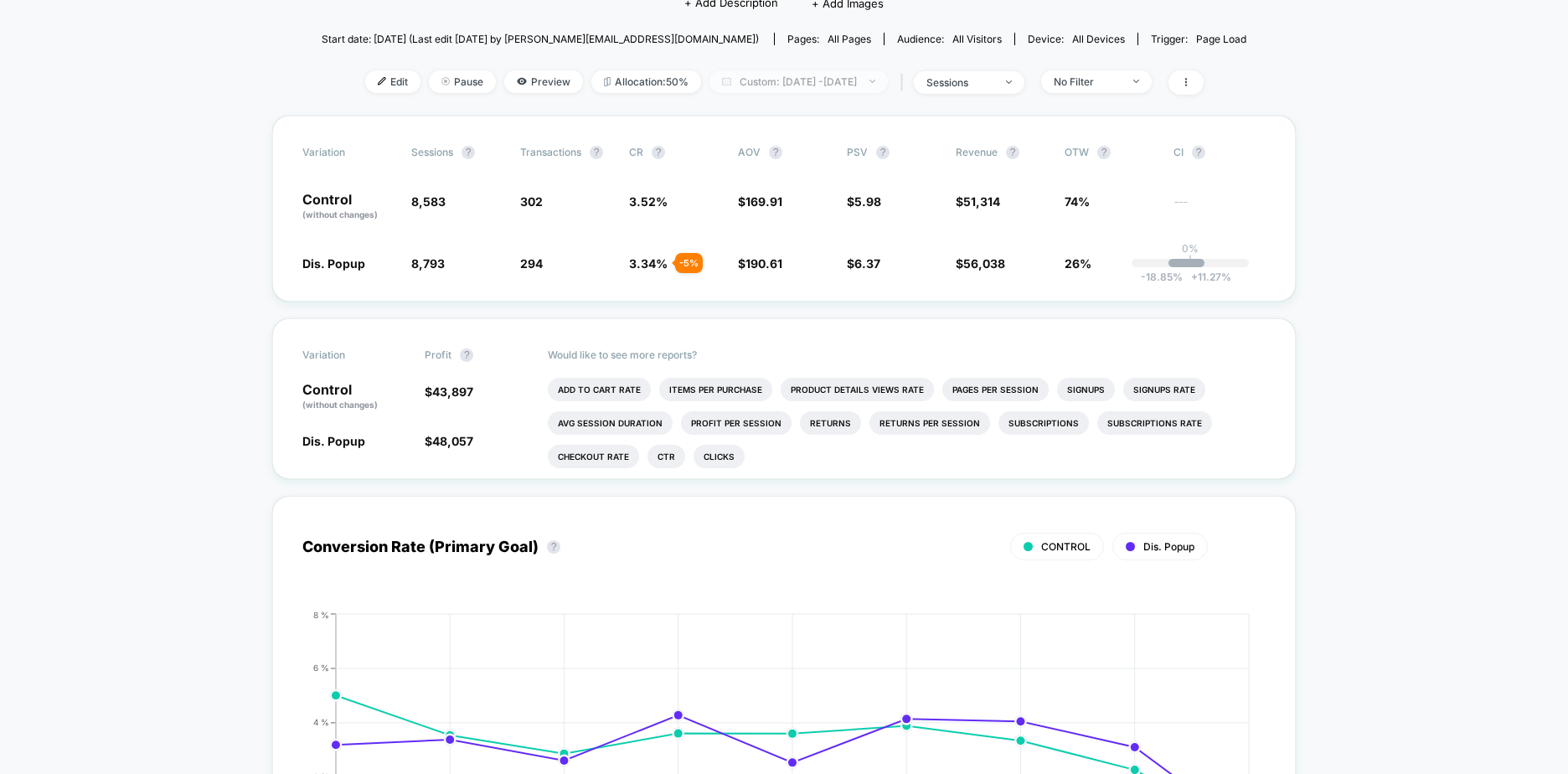
click at [829, 92] on span "Custom: [DATE] - [DATE]" at bounding box center [799, 82] width 179 height 23
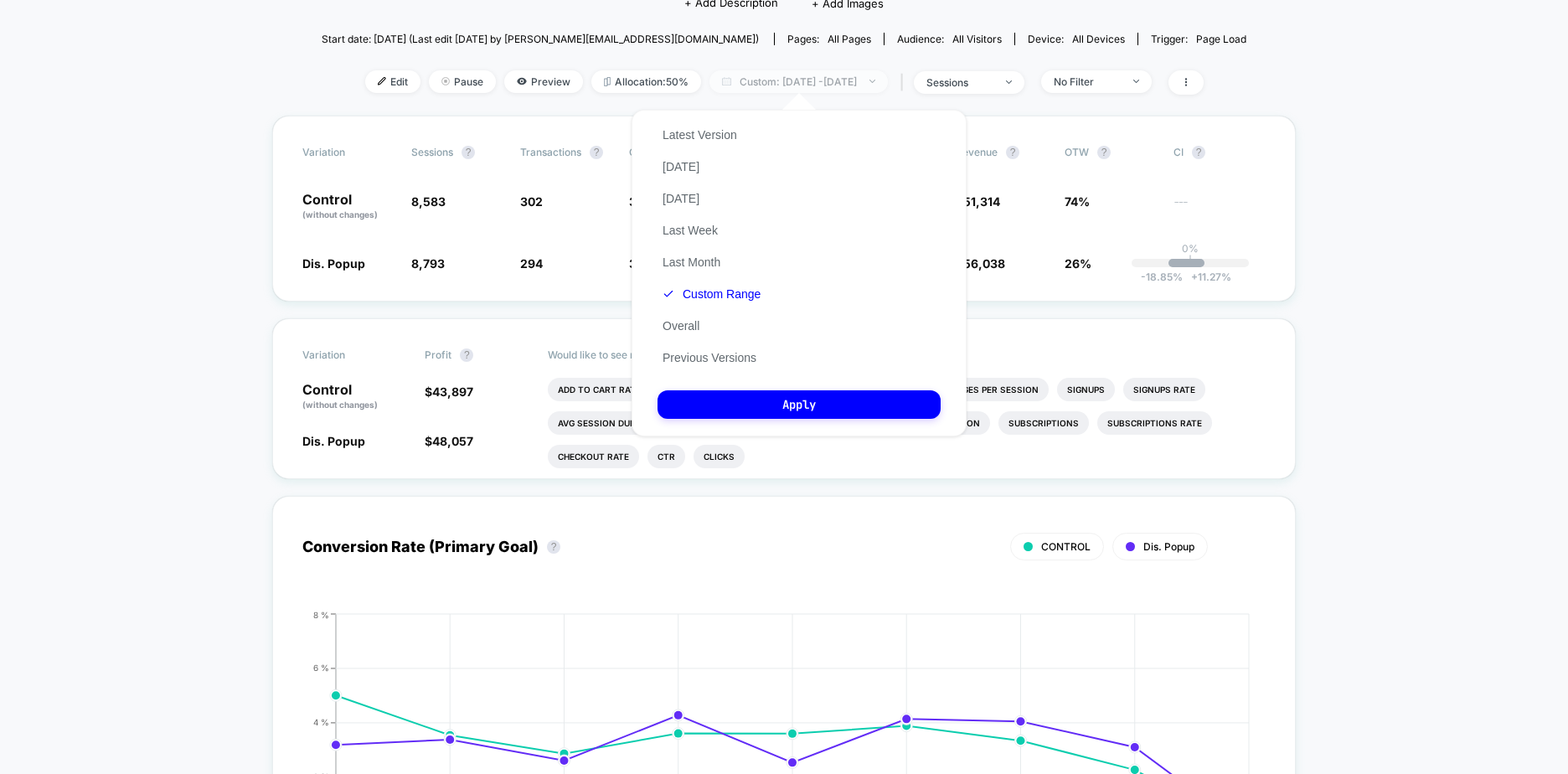
click at [829, 91] on span "Custom: [DATE] - [DATE]" at bounding box center [799, 82] width 179 height 23
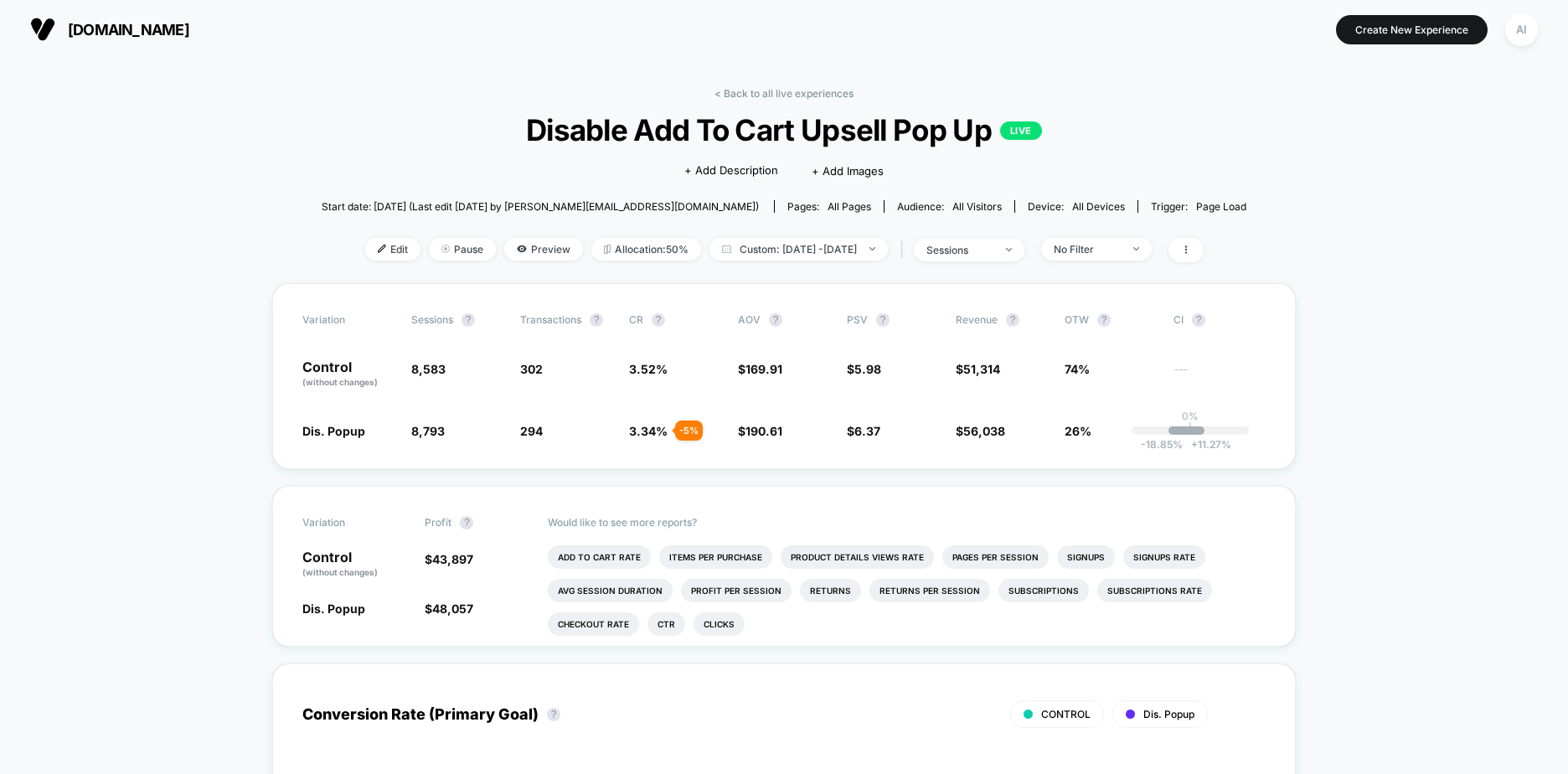
click at [897, 201] on div "Audience: All Visitors" at bounding box center [949, 207] width 104 height 13
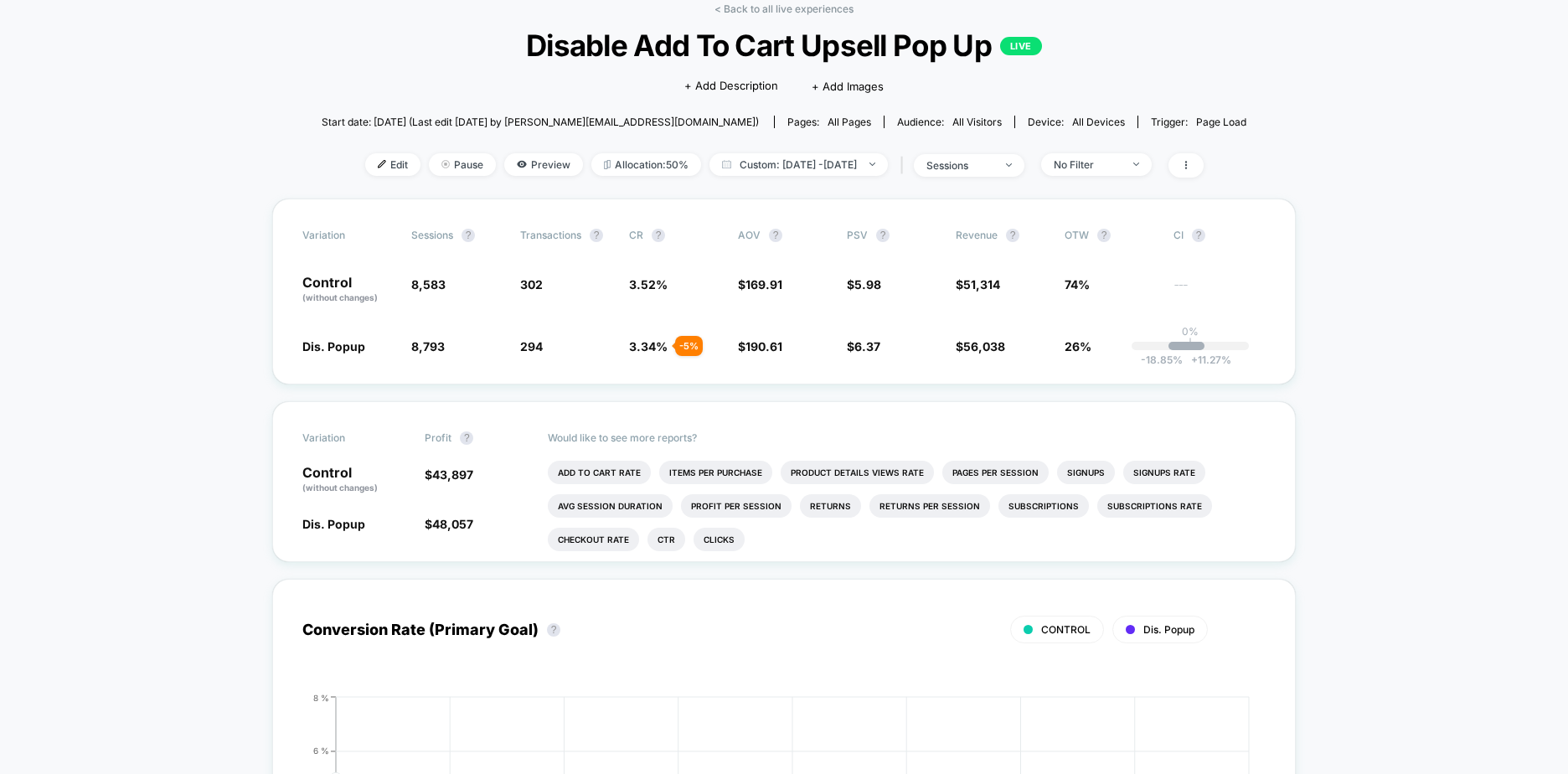
scroll to position [83, 0]
drag, startPoint x: 406, startPoint y: 284, endPoint x: 465, endPoint y: 282, distance: 59.0
click at [465, 282] on div "Control (without changes) 8,583 302 3.52 % $ 169.91 $ 5.98 $ 51,314 74% ---" at bounding box center [783, 290] width 963 height 28
click at [441, 287] on span "8,583" at bounding box center [428, 285] width 34 height 15
click at [838, 158] on span "Custom: [DATE] - [DATE]" at bounding box center [799, 165] width 179 height 23
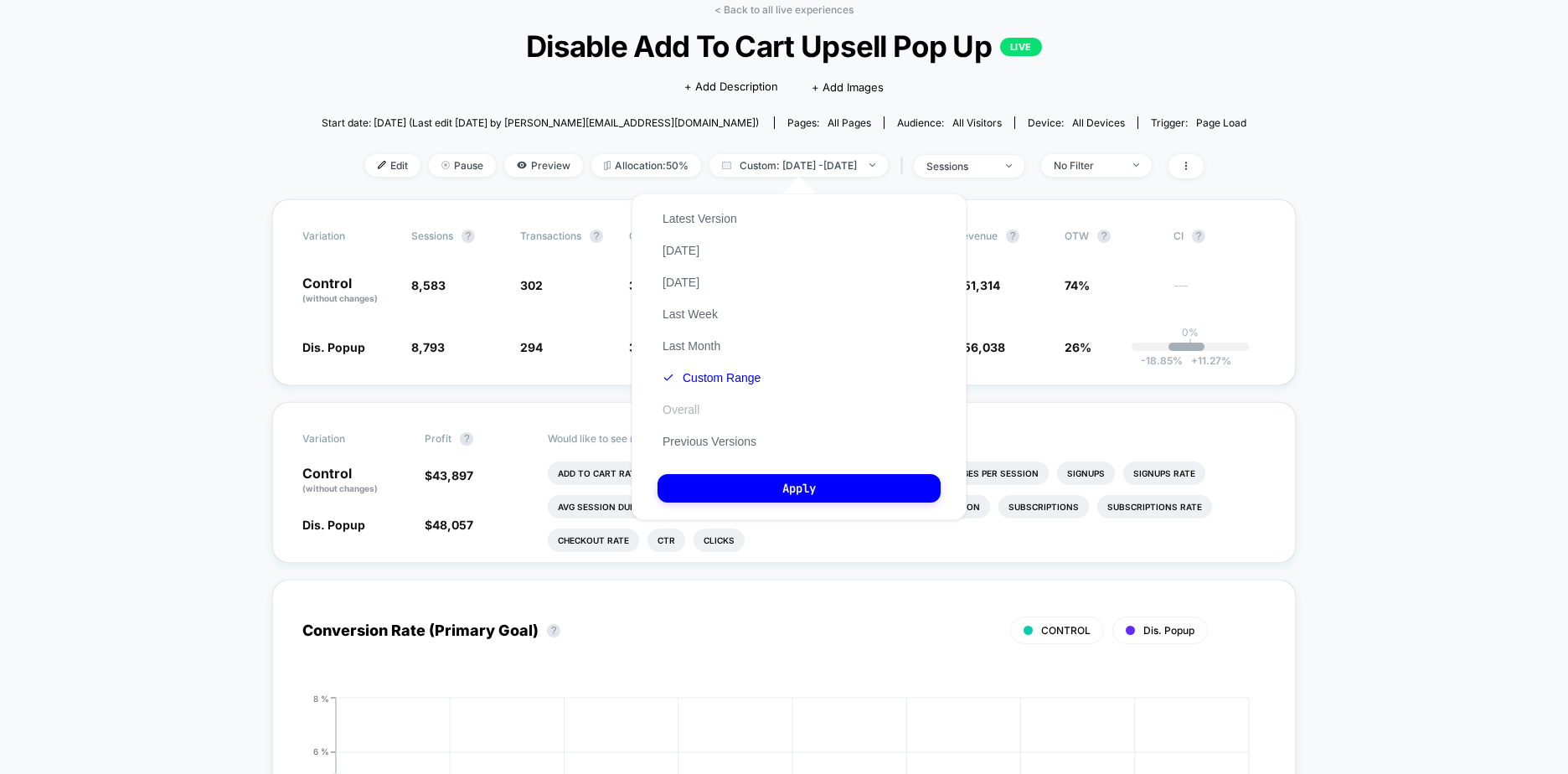
click at [684, 408] on button "Overall" at bounding box center [681, 409] width 47 height 15
click at [710, 369] on div "Latest Version [DATE] [DATE] Last Week Last Month Custom Range Overall Previous…" at bounding box center [710, 329] width 103 height 255
click at [707, 373] on button "Custom Range" at bounding box center [701, 377] width 88 height 15
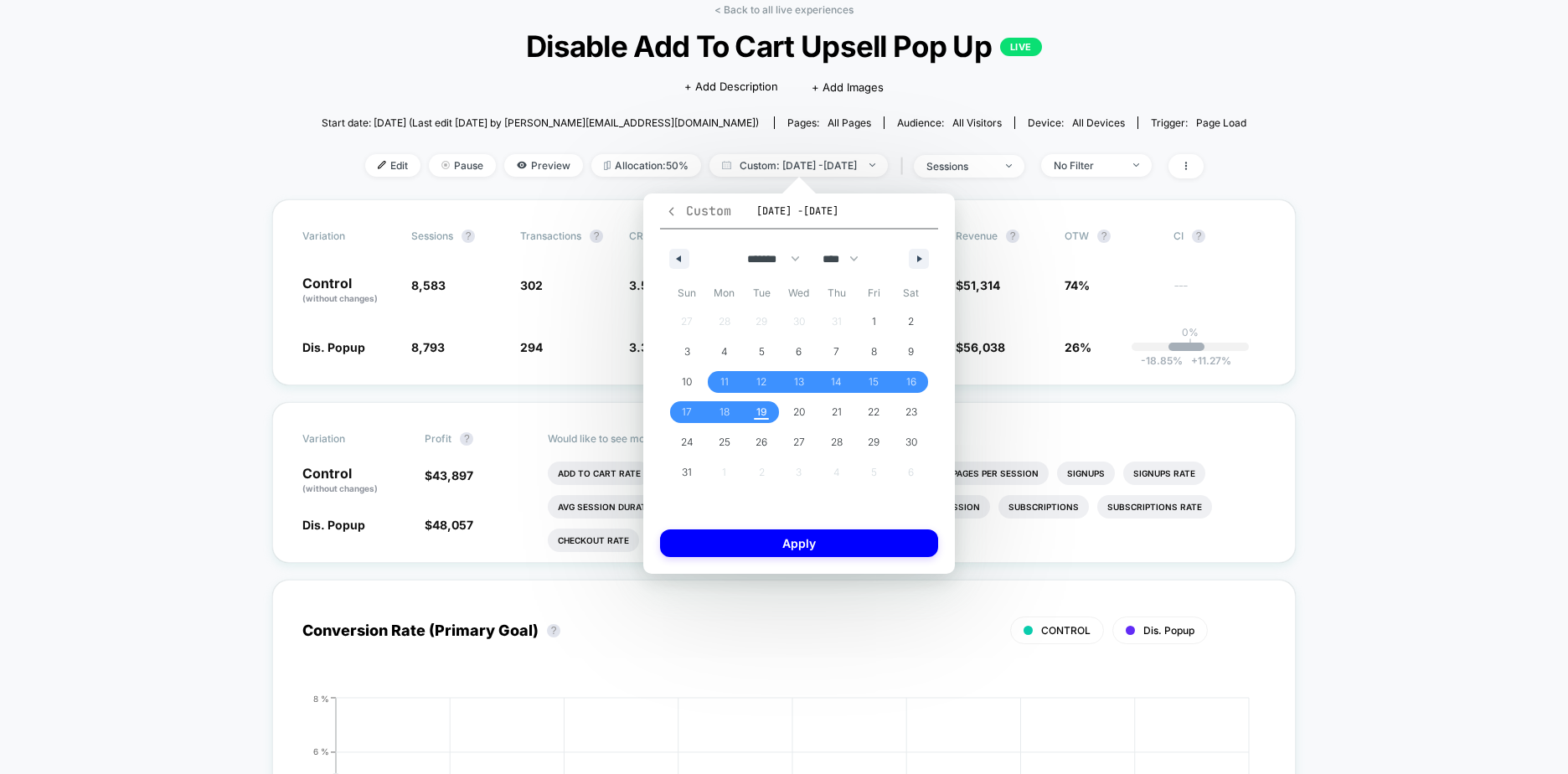
click at [680, 202] on span "Custom" at bounding box center [698, 211] width 66 height 16
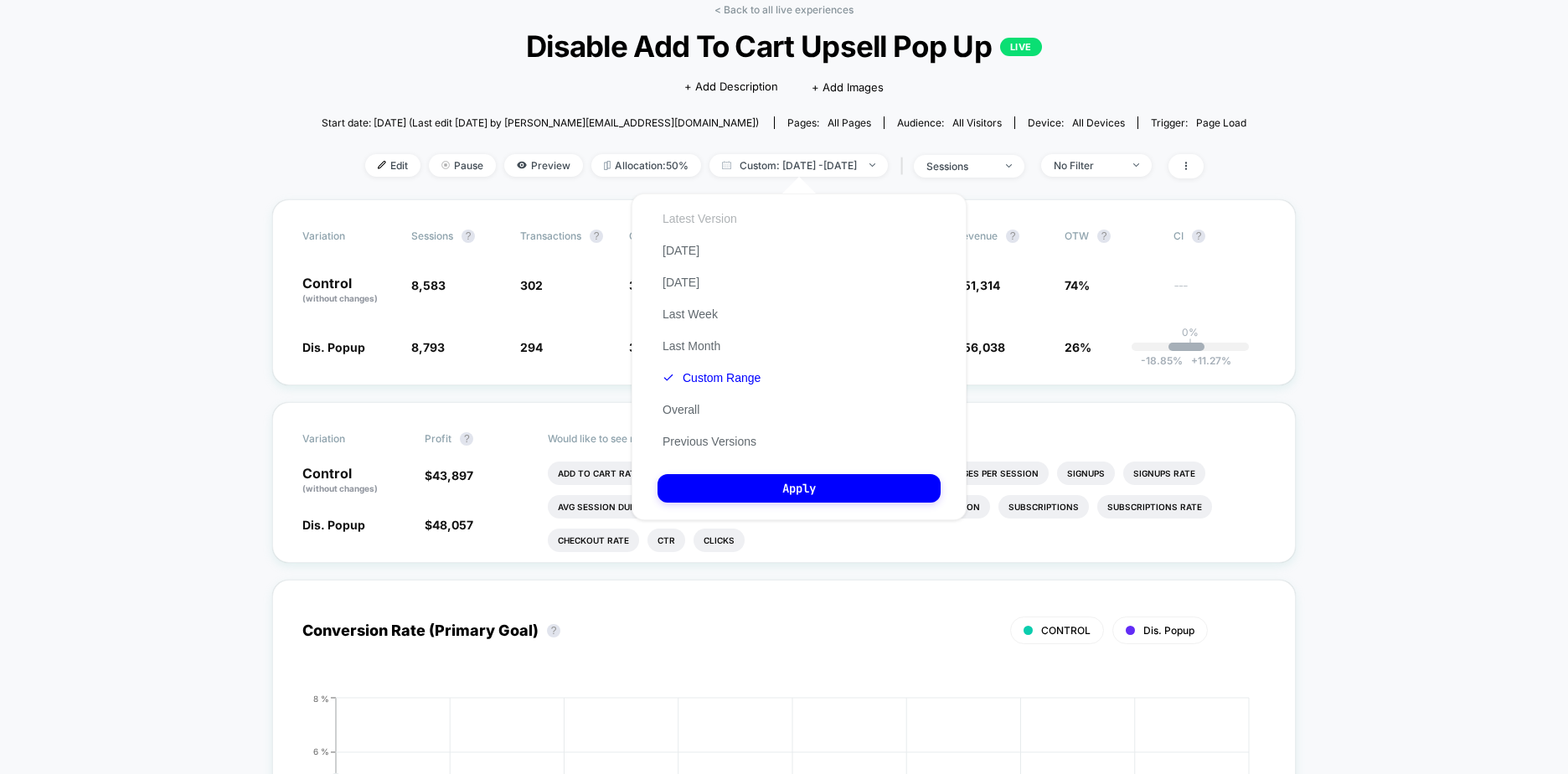
click at [714, 221] on button "Latest Version" at bounding box center [700, 219] width 84 height 15
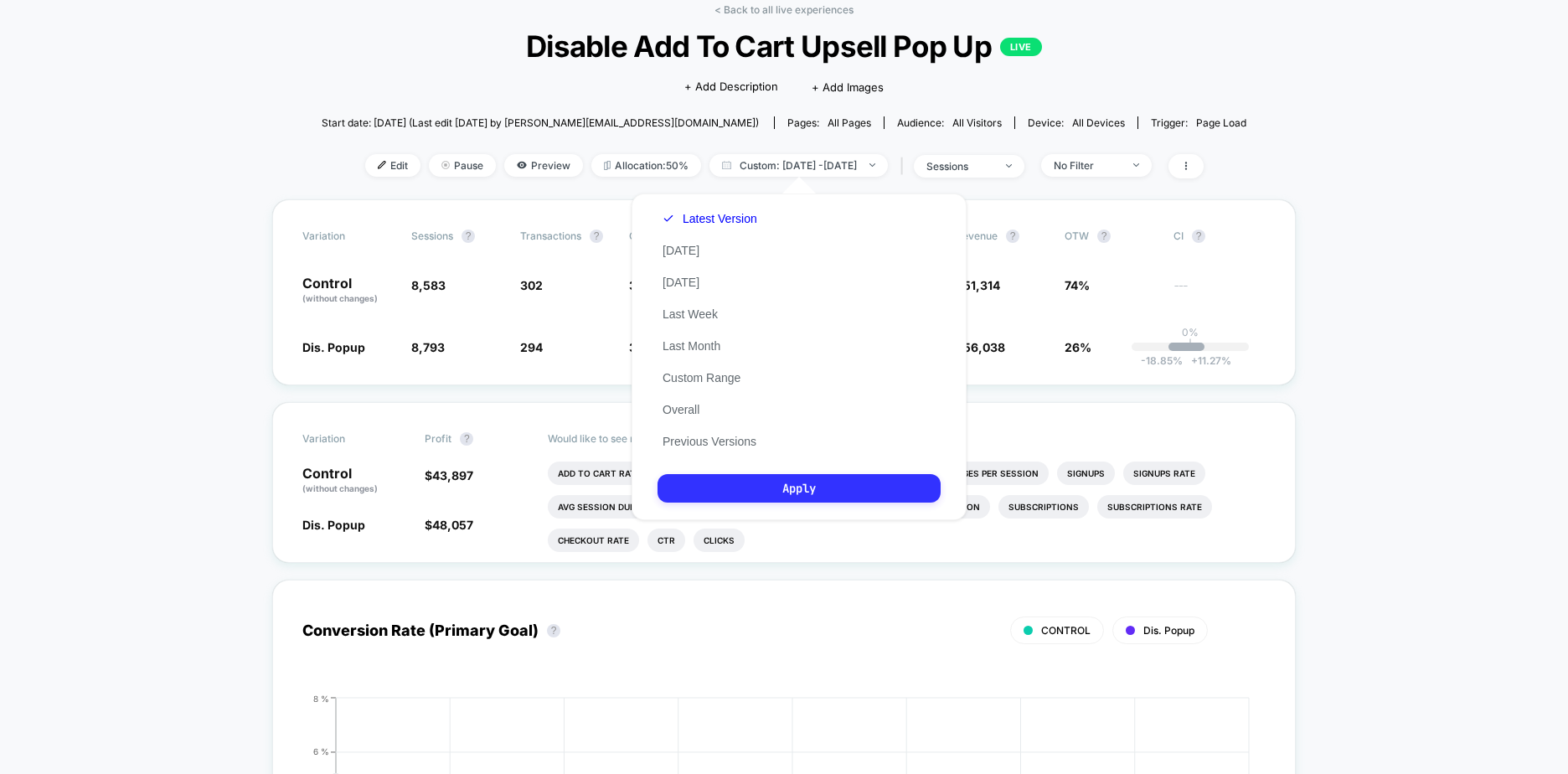
click at [799, 477] on button "Apply" at bounding box center [799, 487] width 283 height 28
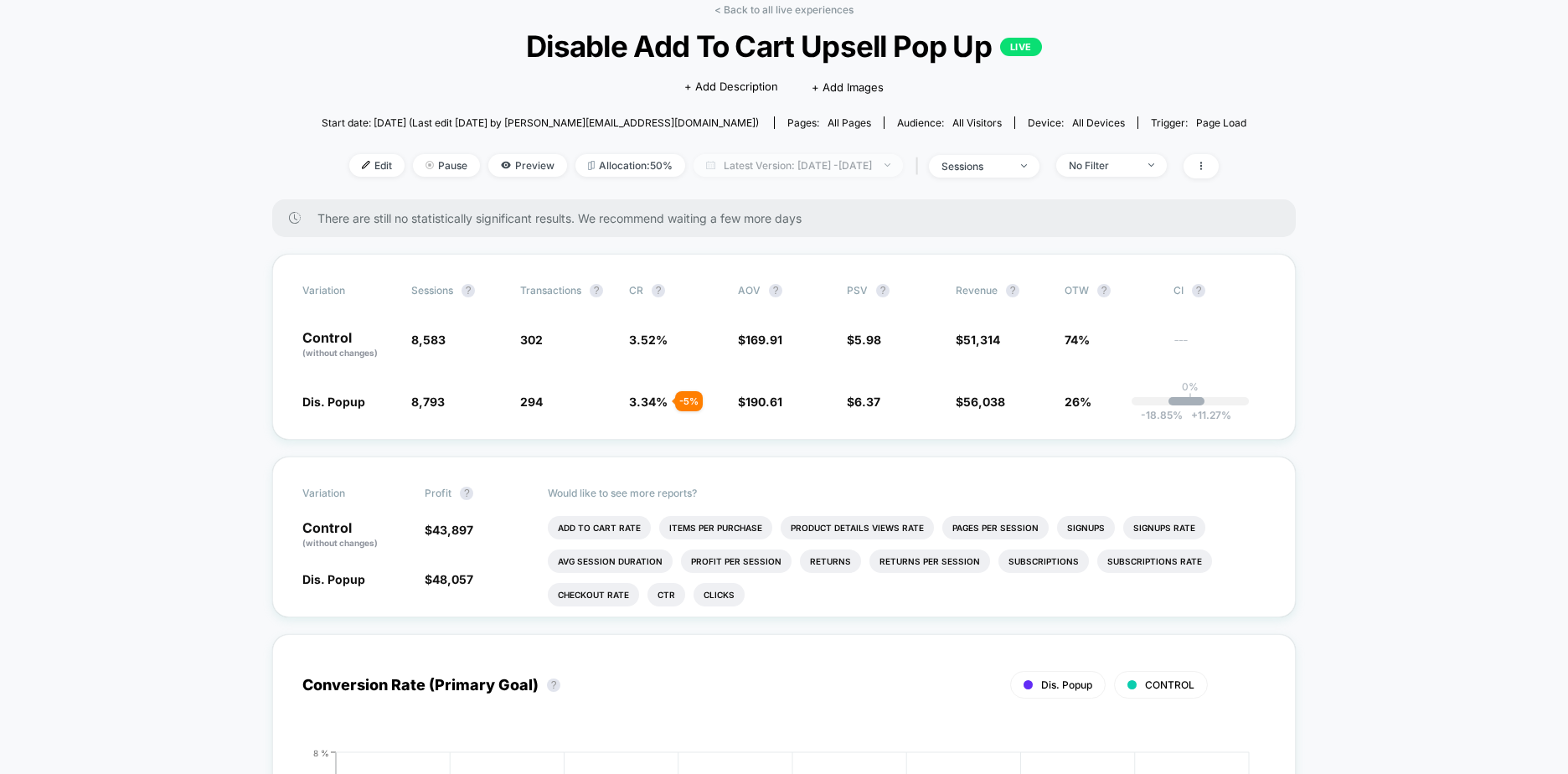
click at [895, 164] on span "Latest Version: [DATE] - [DATE]" at bounding box center [798, 165] width 210 height 23
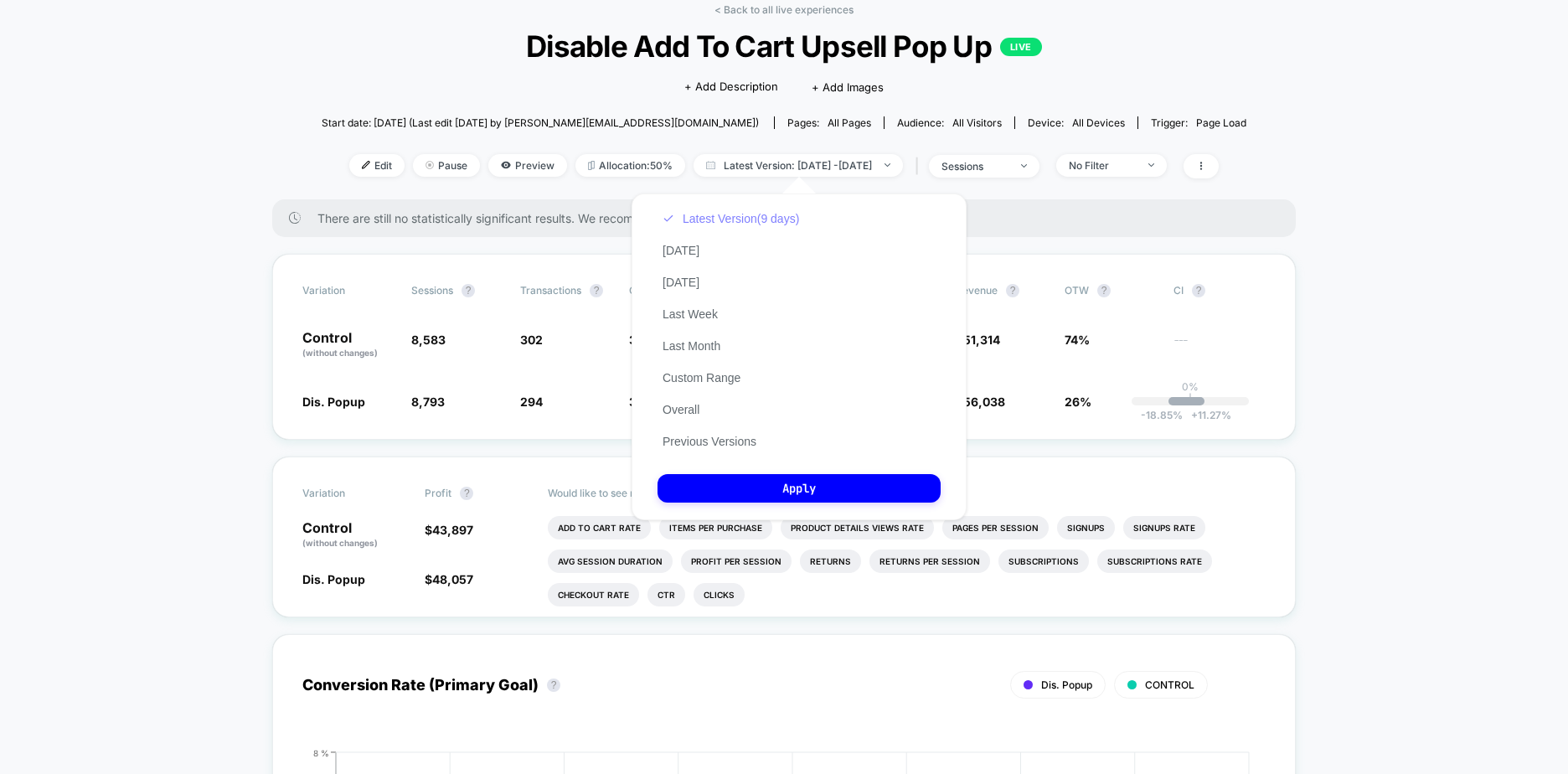
click at [774, 225] on button "Latest Version (9 days)" at bounding box center [731, 219] width 147 height 15
click at [1103, 211] on span "There are still no statistically significant results. We recommend waiting a fe…" at bounding box center [789, 219] width 945 height 15
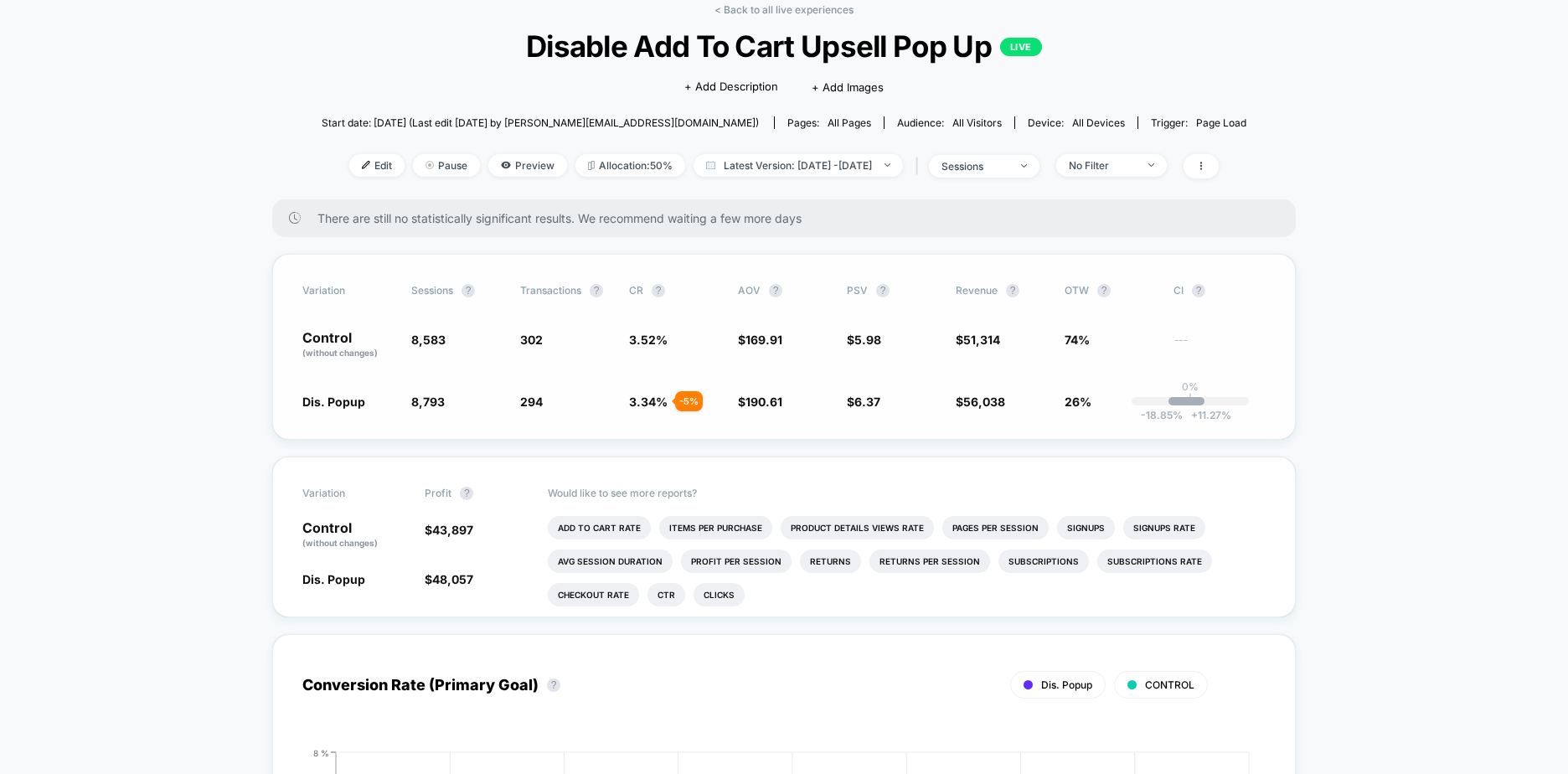
drag, startPoint x: 626, startPoint y: 399, endPoint x: 799, endPoint y: 404, distance: 173.1
click at [792, 403] on div "Dis. Popup 8,793 + 2.4 % 294 - 5 % 3.34 % - 5 % $ 190.61 + 12.2 % $ 6.37 + 6.6 …" at bounding box center [783, 401] width 963 height 16
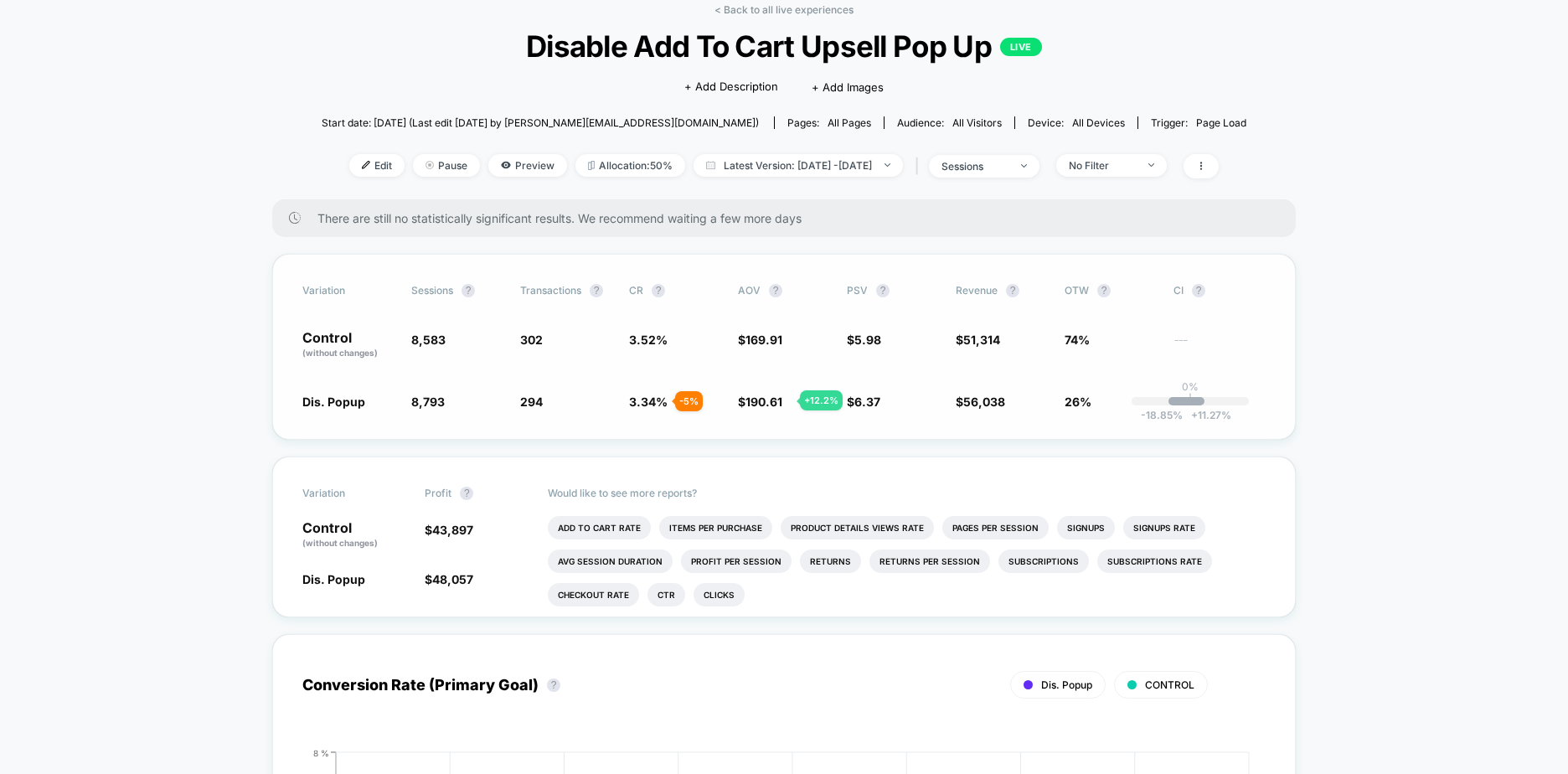
click at [779, 400] on span "190.61" at bounding box center [763, 402] width 37 height 15
click at [710, 397] on span "3.34 % - 5 %" at bounding box center [675, 401] width 93 height 16
click at [1058, 418] on div "Variation Sessions ? Transactions ? CR ? AOV ? PSV ? Revenue ? OTW ? CI ? Contr…" at bounding box center [784, 347] width 1024 height 186
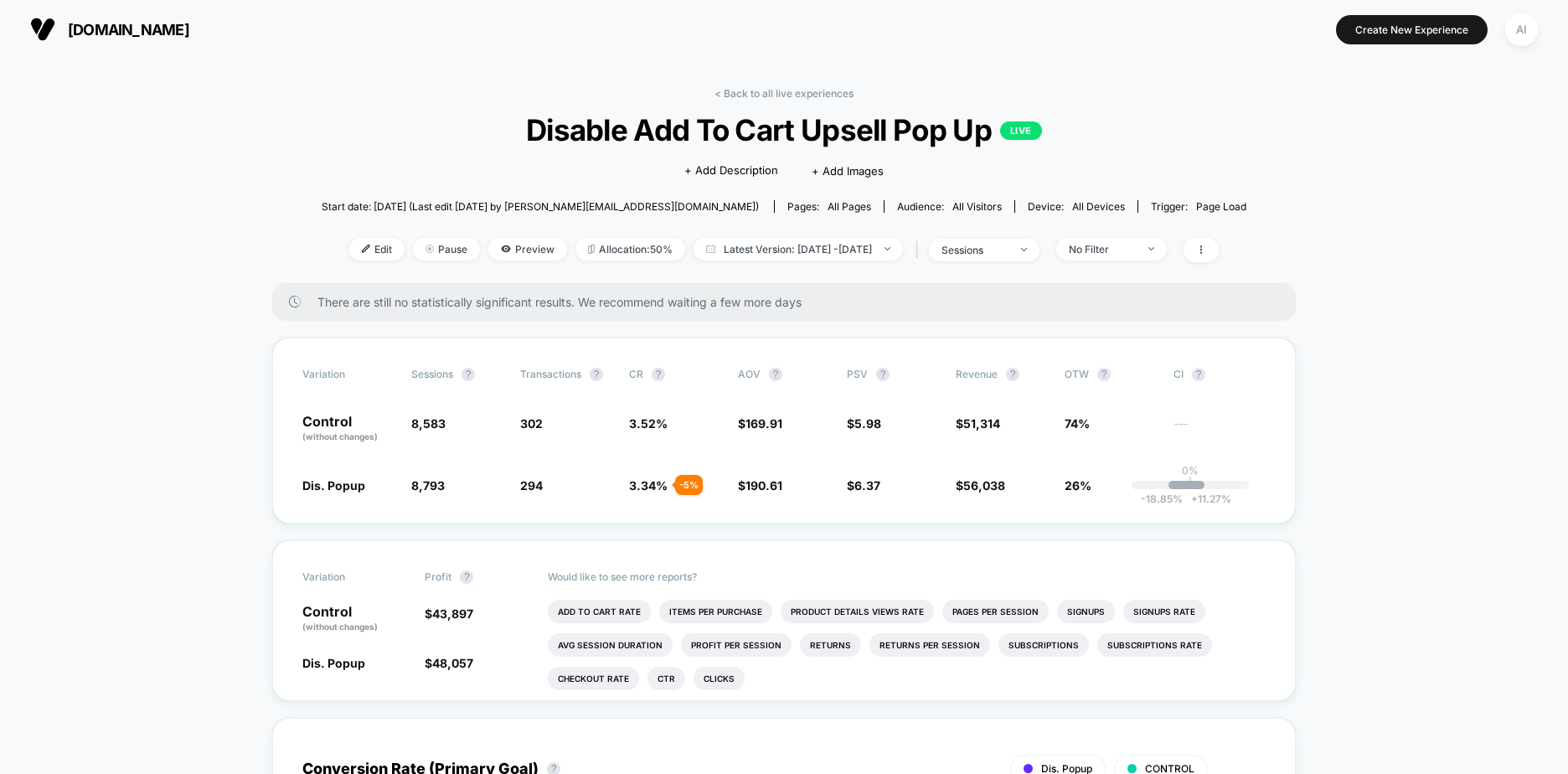
drag, startPoint x: 293, startPoint y: 491, endPoint x: 386, endPoint y: 477, distance: 94.0
click at [386, 477] on div "Variation Sessions ? Transactions ? CR ? AOV ? PSV ? Revenue ? OTW ? CI ? Contr…" at bounding box center [784, 430] width 1024 height 186
click at [910, 278] on div "< Back to all live experiences Disable Add To Cart Upsell Pop Up LIVE Click to …" at bounding box center [783, 185] width 925 height 196
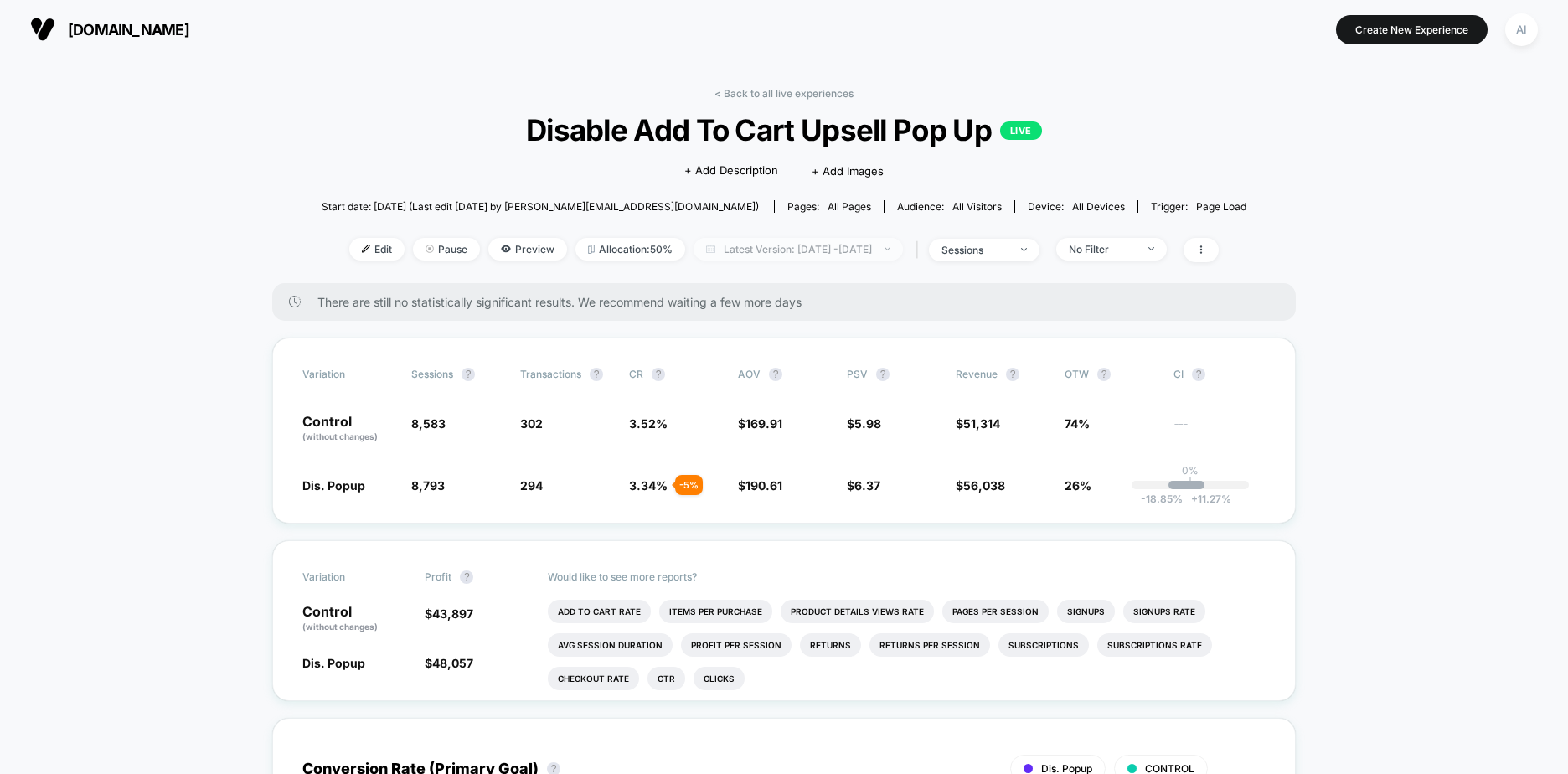
click at [903, 256] on span "Latest Version: [DATE] - [DATE]" at bounding box center [798, 249] width 210 height 23
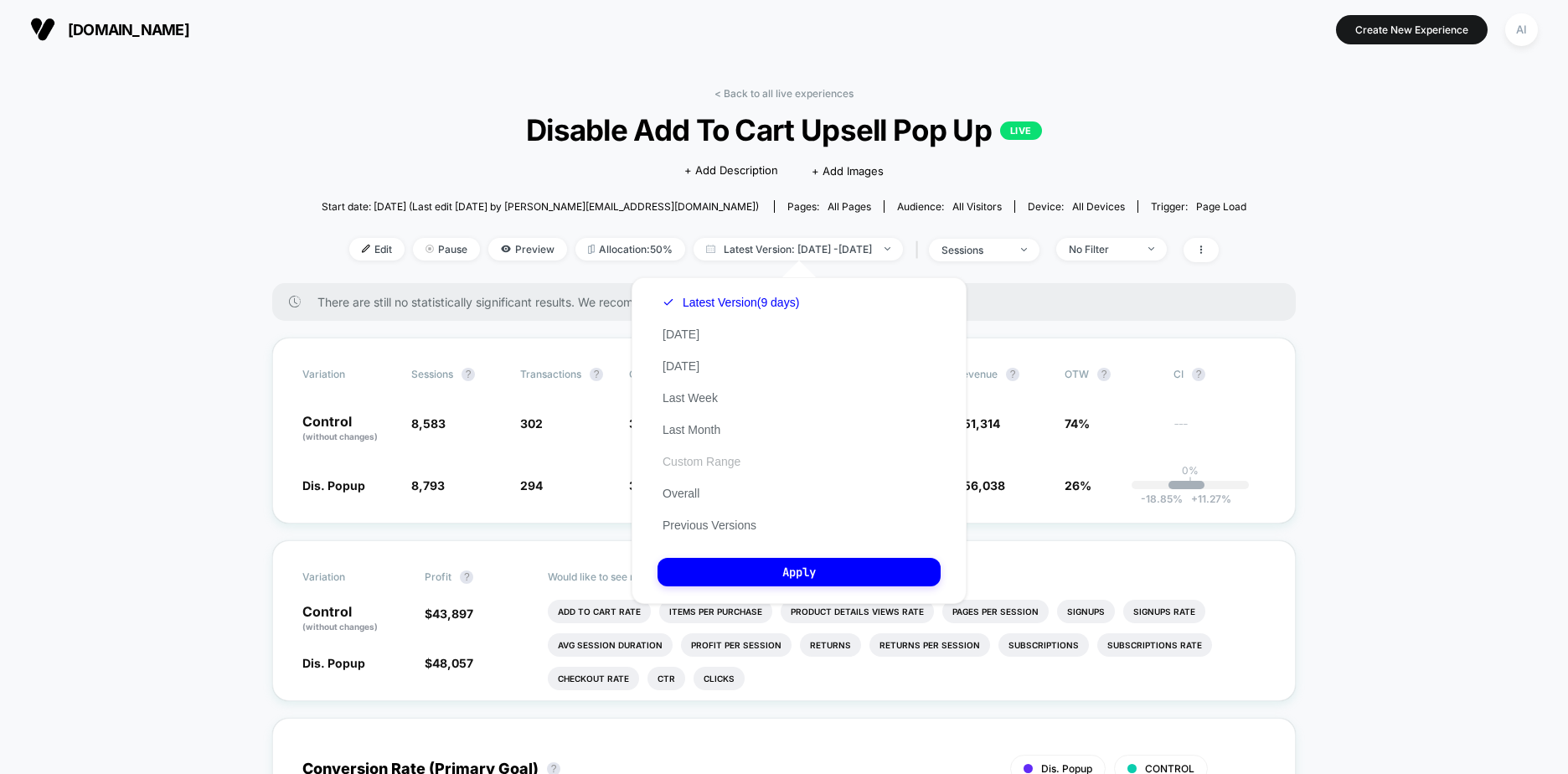
click at [717, 465] on button "Custom Range" at bounding box center [701, 461] width 88 height 15
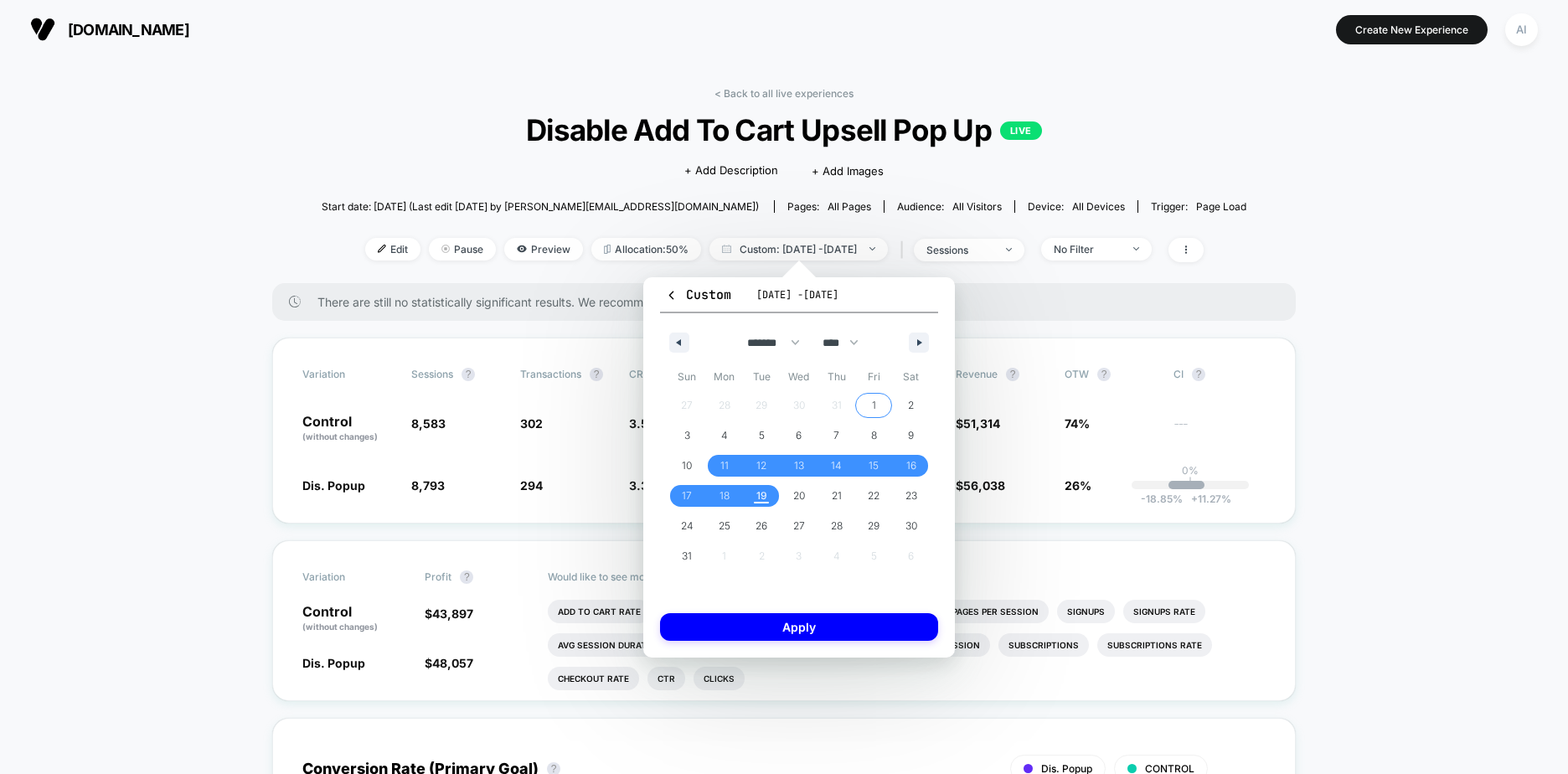
click at [868, 398] on span "1" at bounding box center [874, 406] width 38 height 22
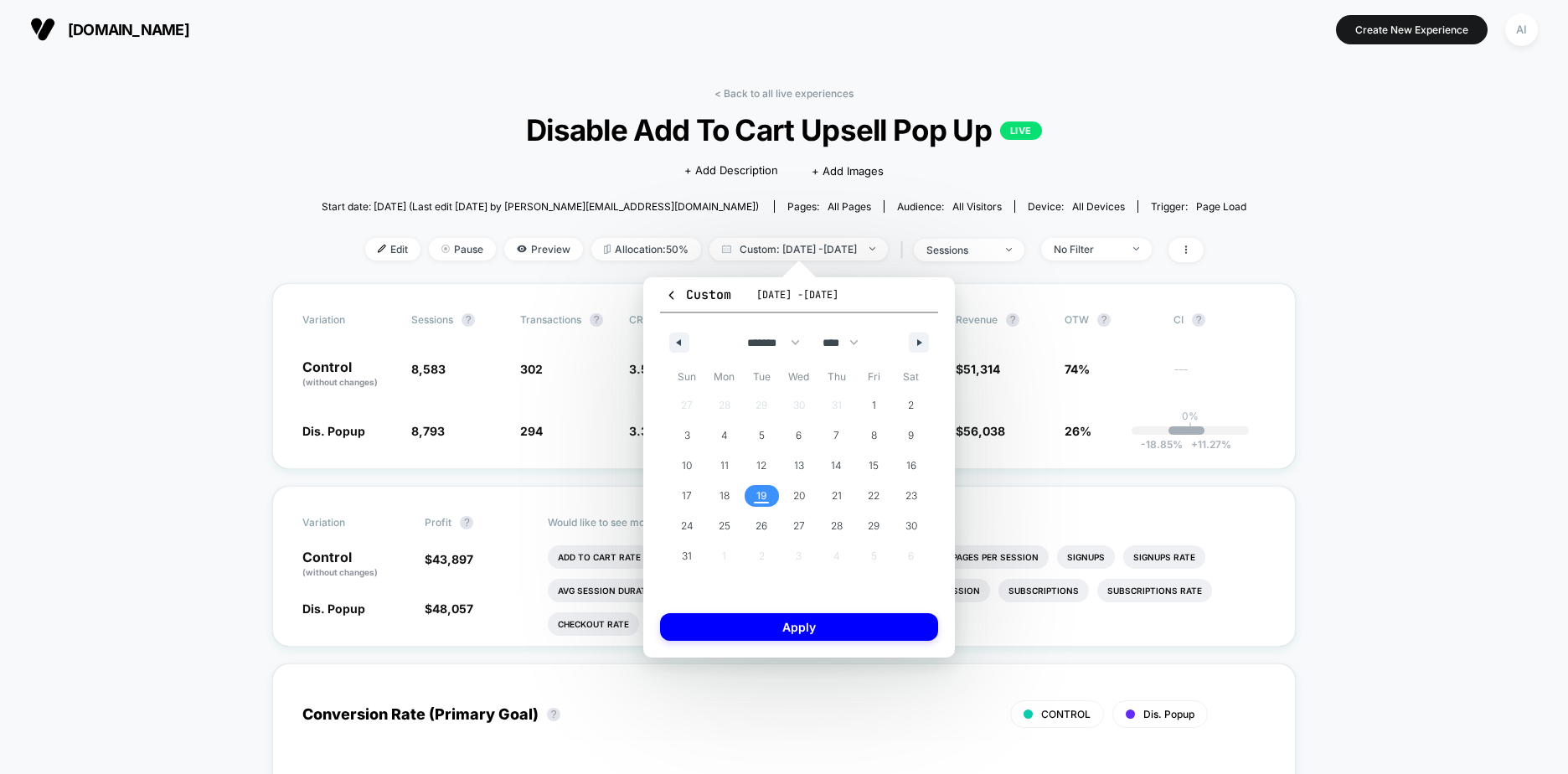
click at [763, 492] on span "19" at bounding box center [761, 495] width 11 height 30
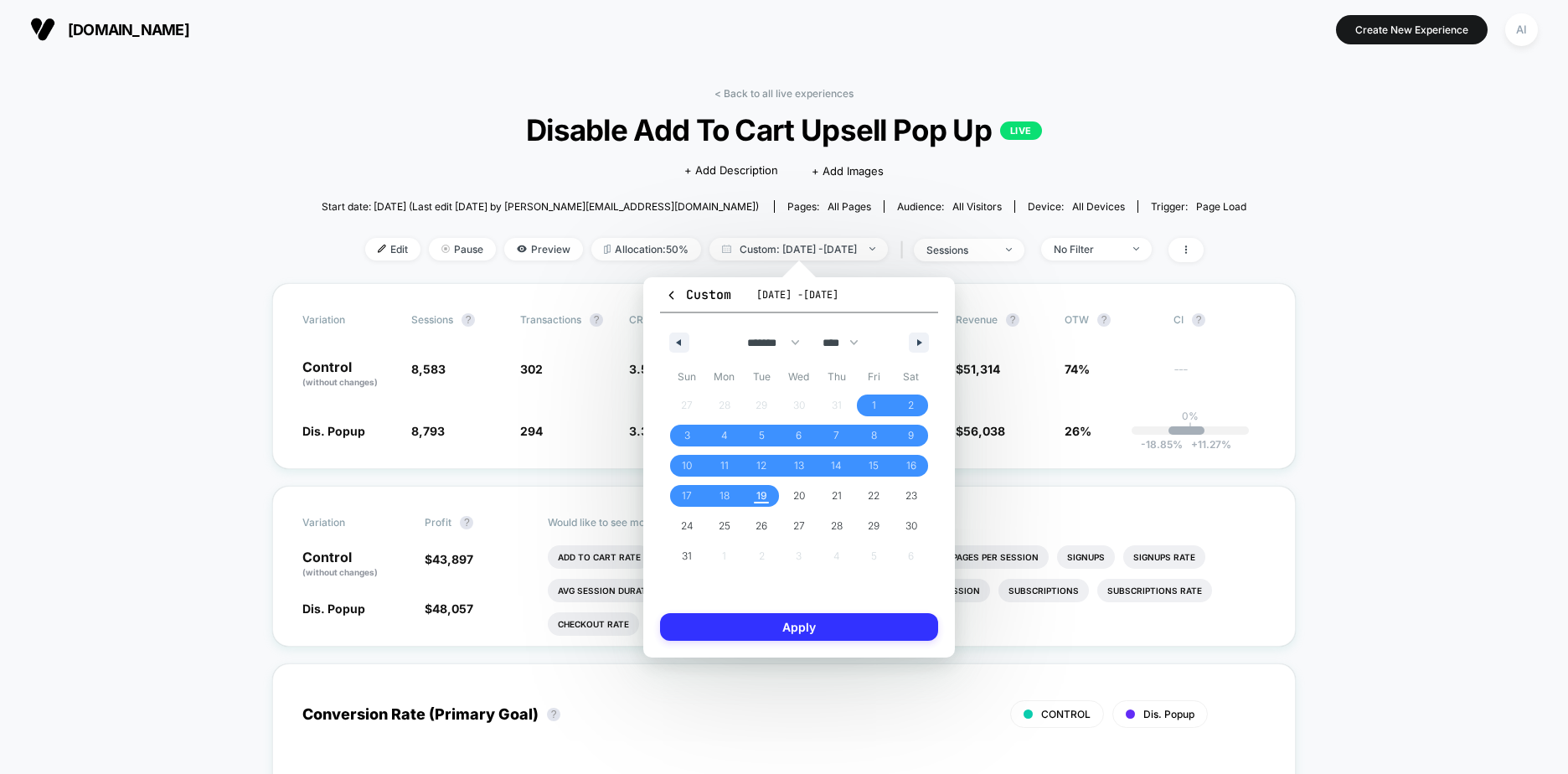
click at [843, 632] on button "Apply" at bounding box center [799, 627] width 278 height 27
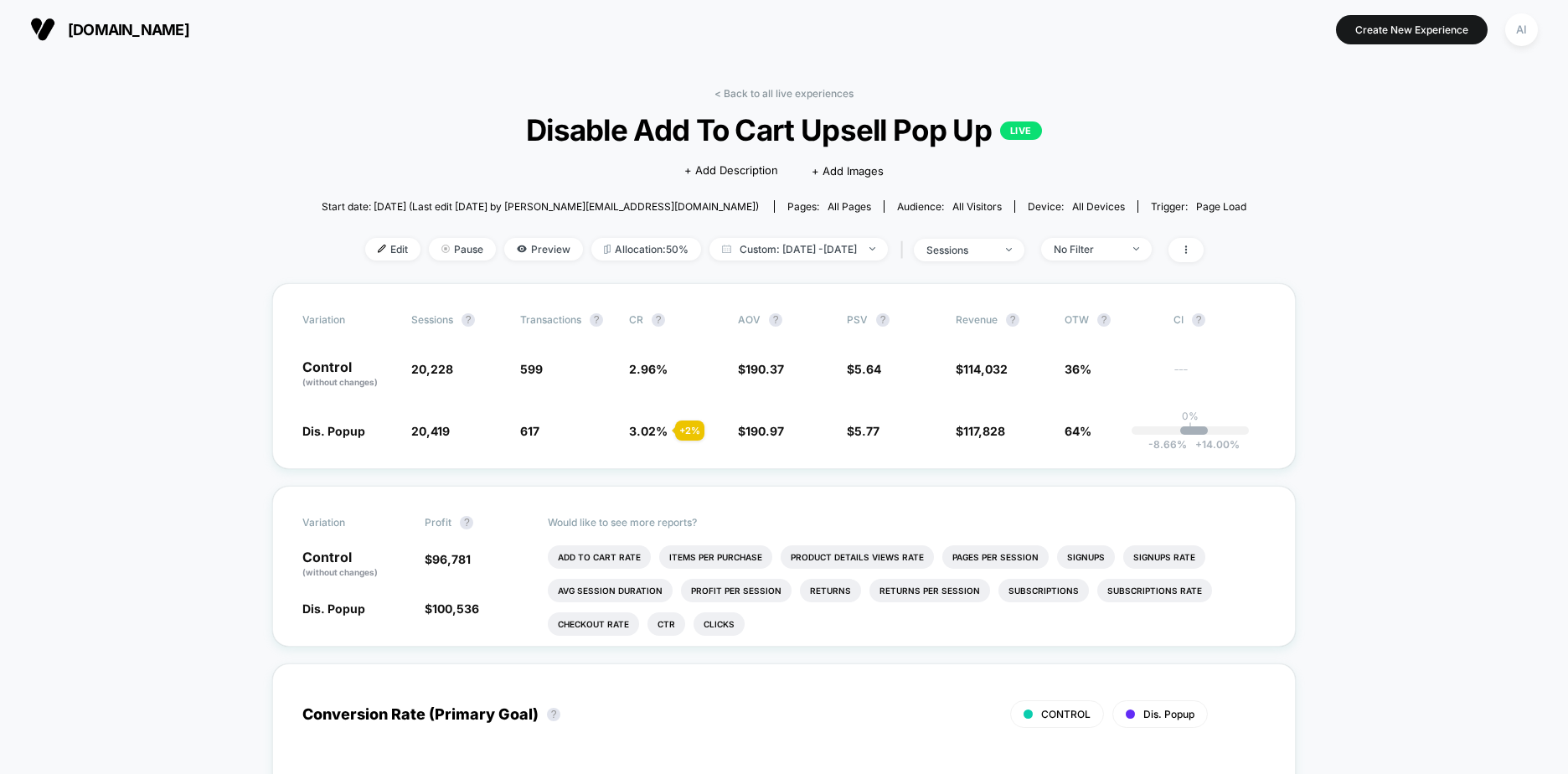
click at [715, 463] on div "Variation Sessions ? Transactions ? CR ? AOV ? PSV ? Revenue ? OTW ? CI ? Contr…" at bounding box center [784, 376] width 1024 height 186
click at [796, 243] on span "Custom: [DATE] - [DATE]" at bounding box center [799, 249] width 179 height 23
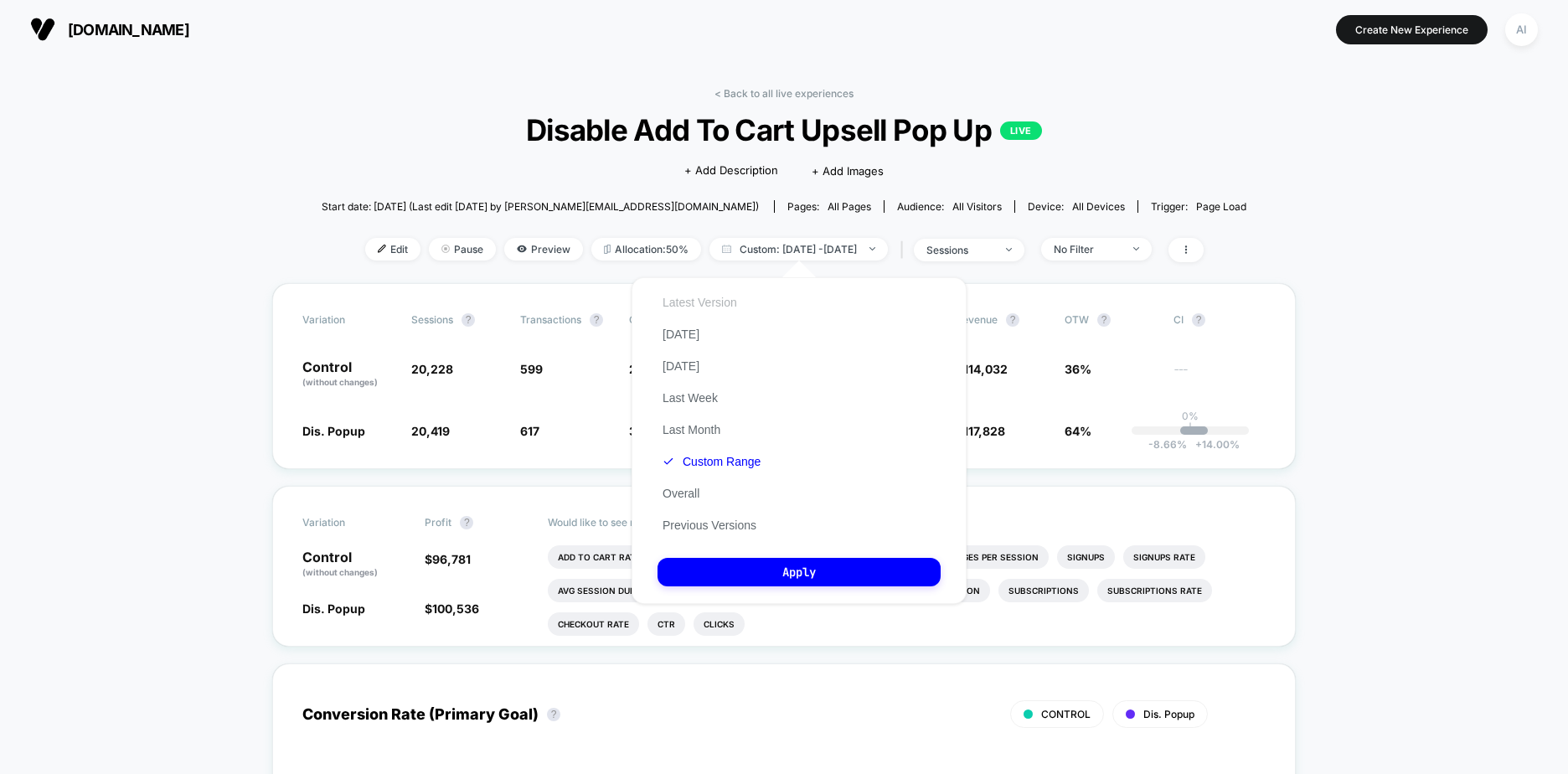
click at [702, 301] on button "Latest Version" at bounding box center [700, 302] width 84 height 15
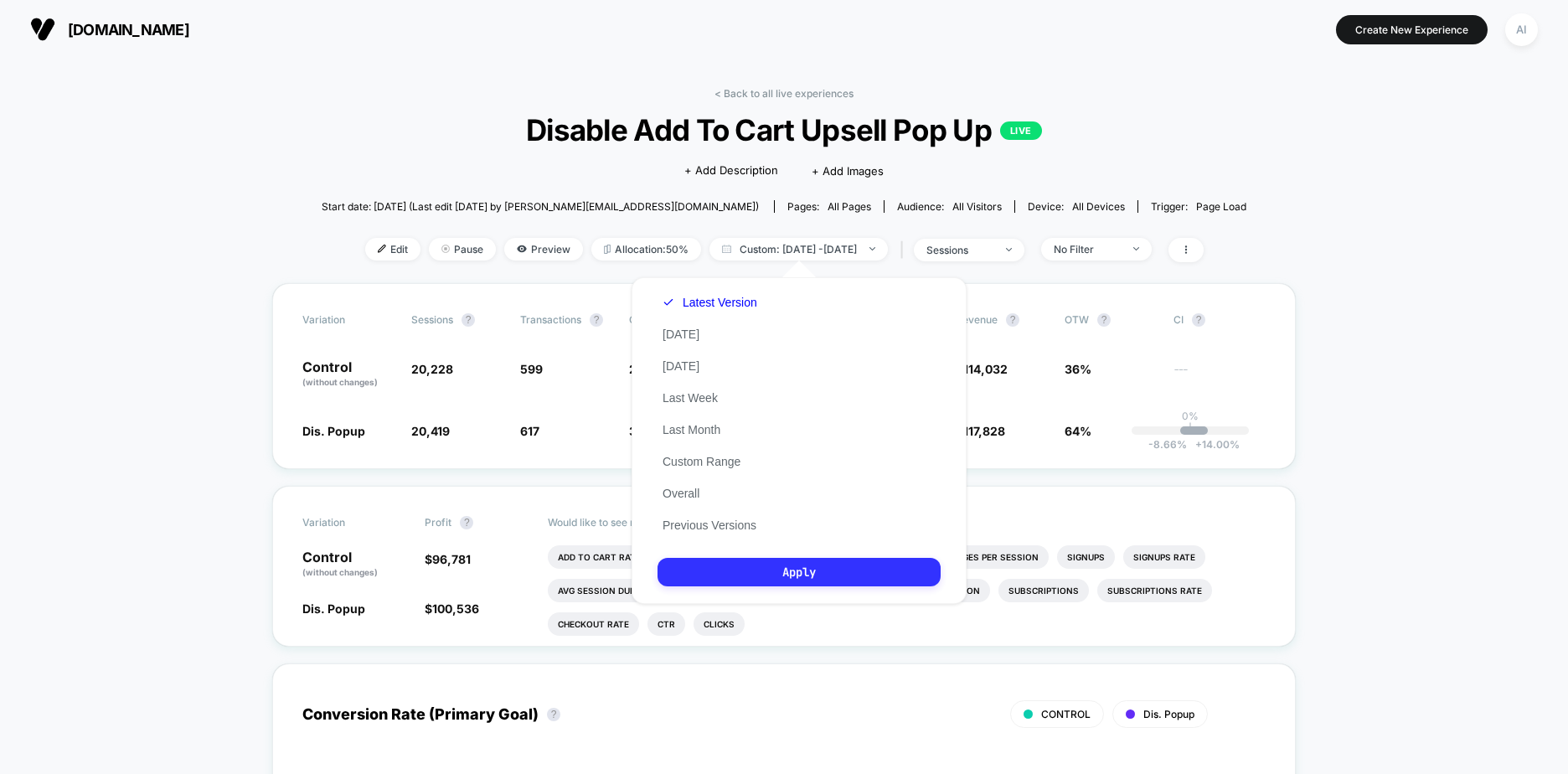
click at [813, 569] on button "Apply" at bounding box center [799, 572] width 283 height 28
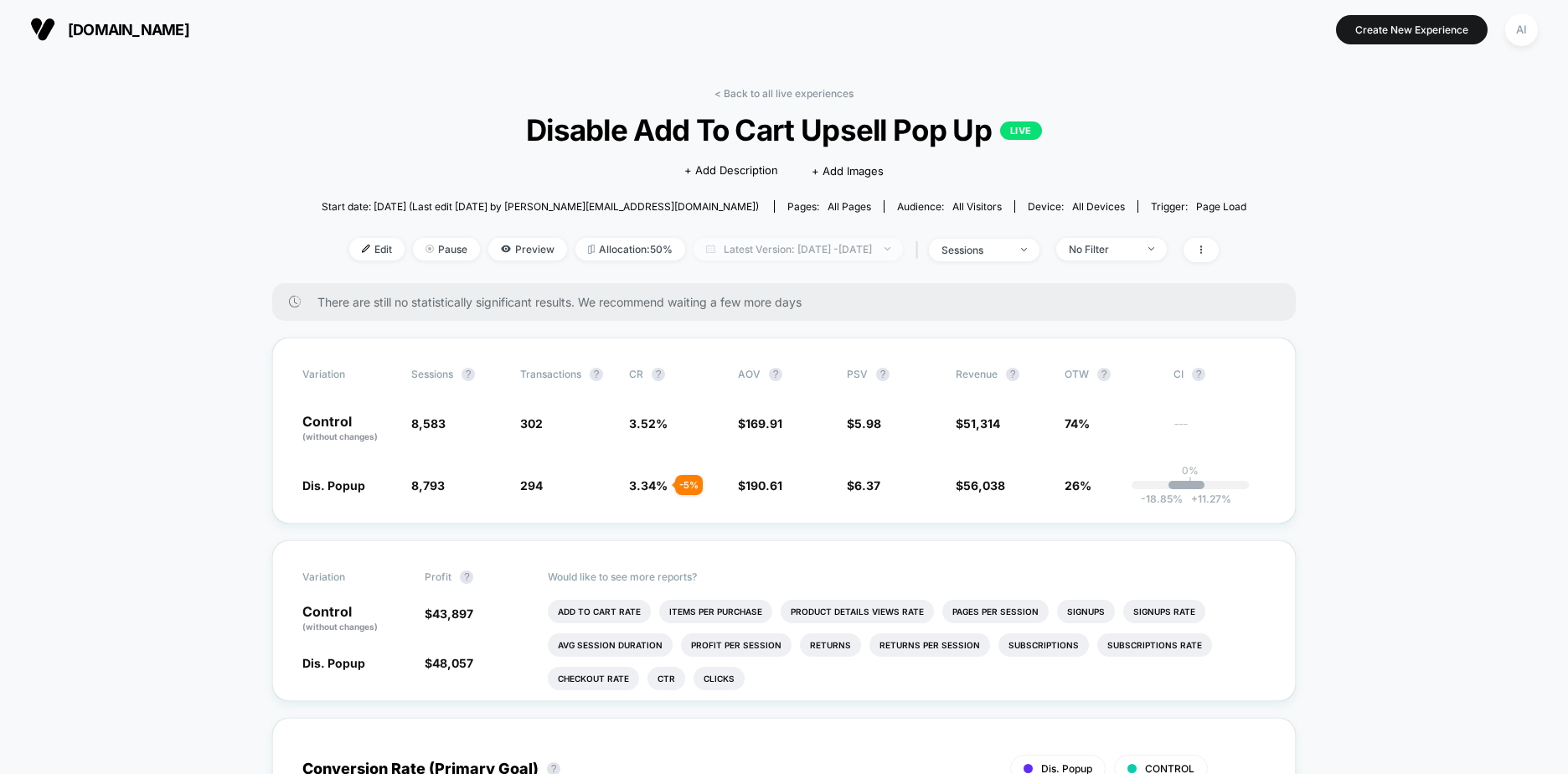
click at [903, 245] on span "Latest Version: [DATE] - [DATE]" at bounding box center [798, 249] width 210 height 23
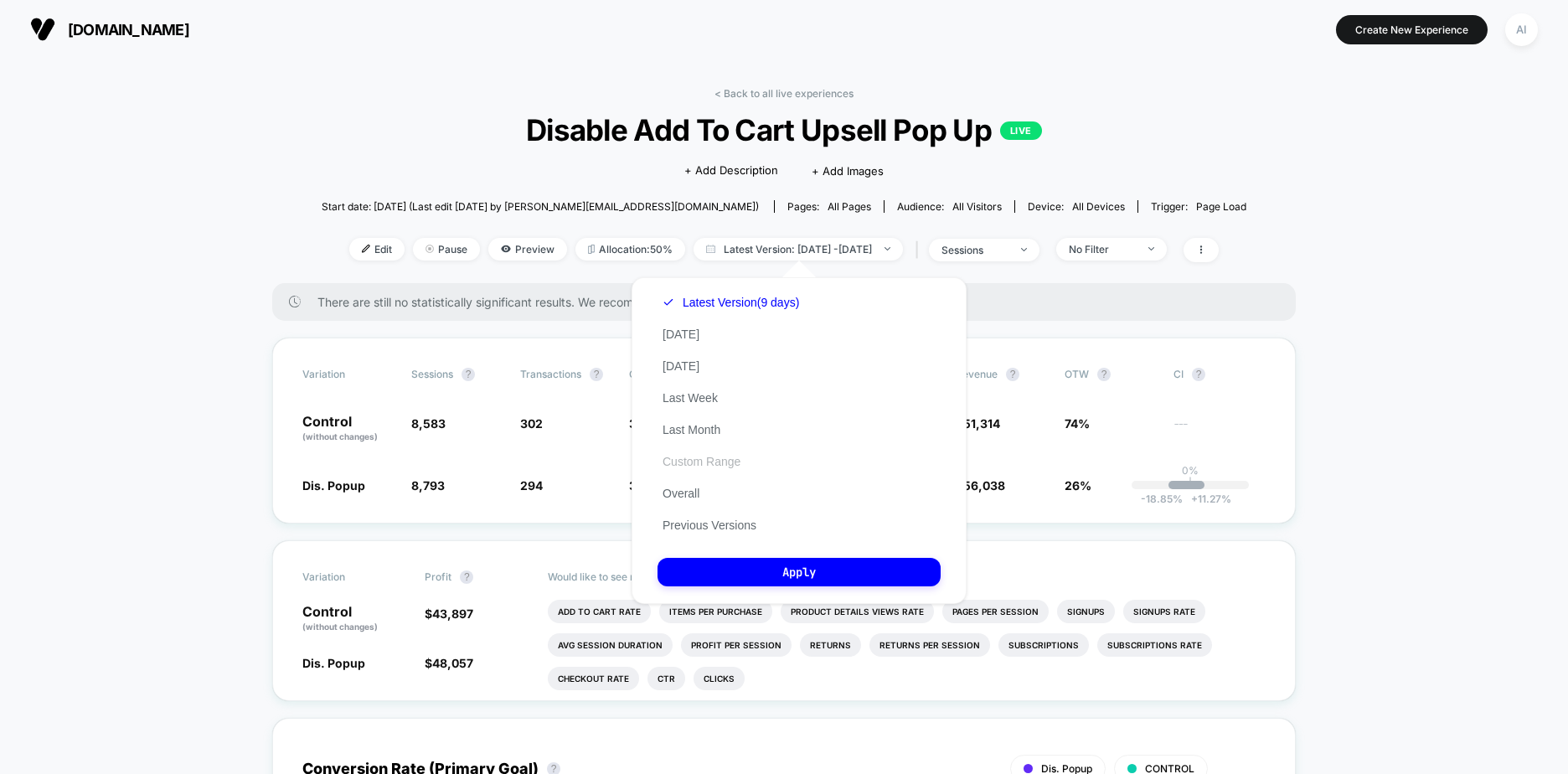
click at [695, 466] on button "Custom Range" at bounding box center [701, 461] width 88 height 15
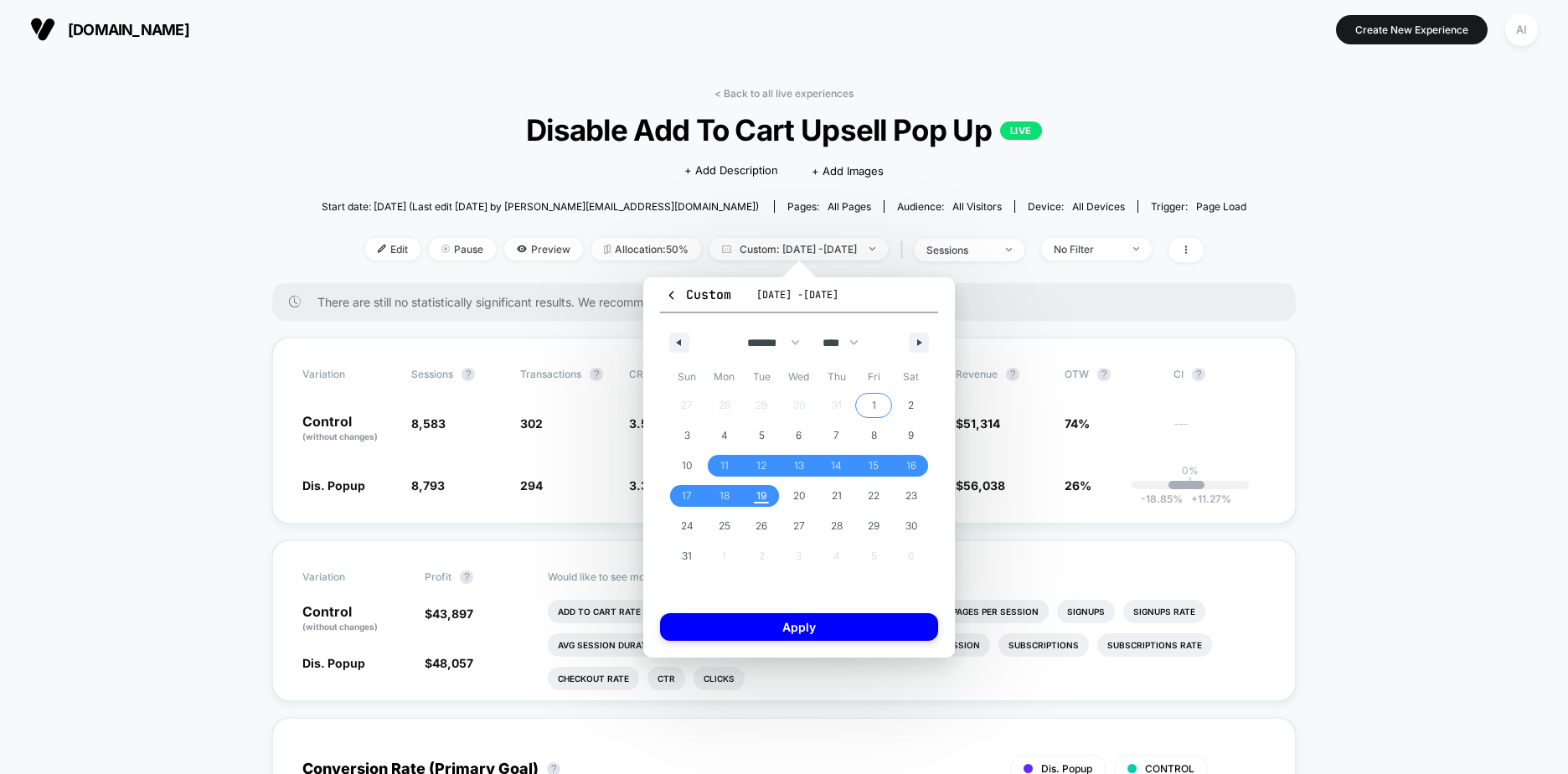
click at [862, 407] on span "1" at bounding box center [874, 406] width 38 height 22
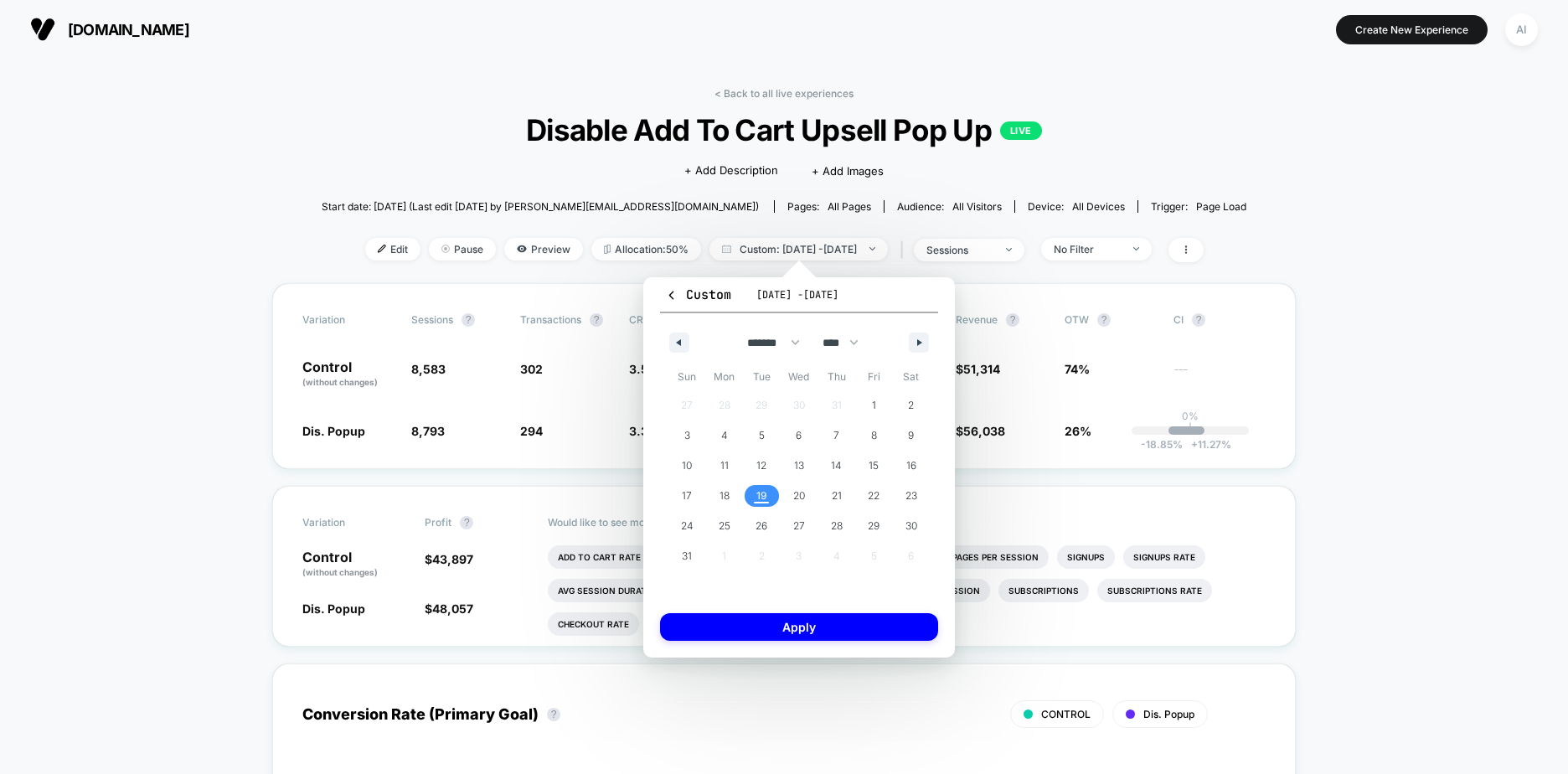
click at [748, 492] on span "19" at bounding box center [762, 495] width 38 height 22
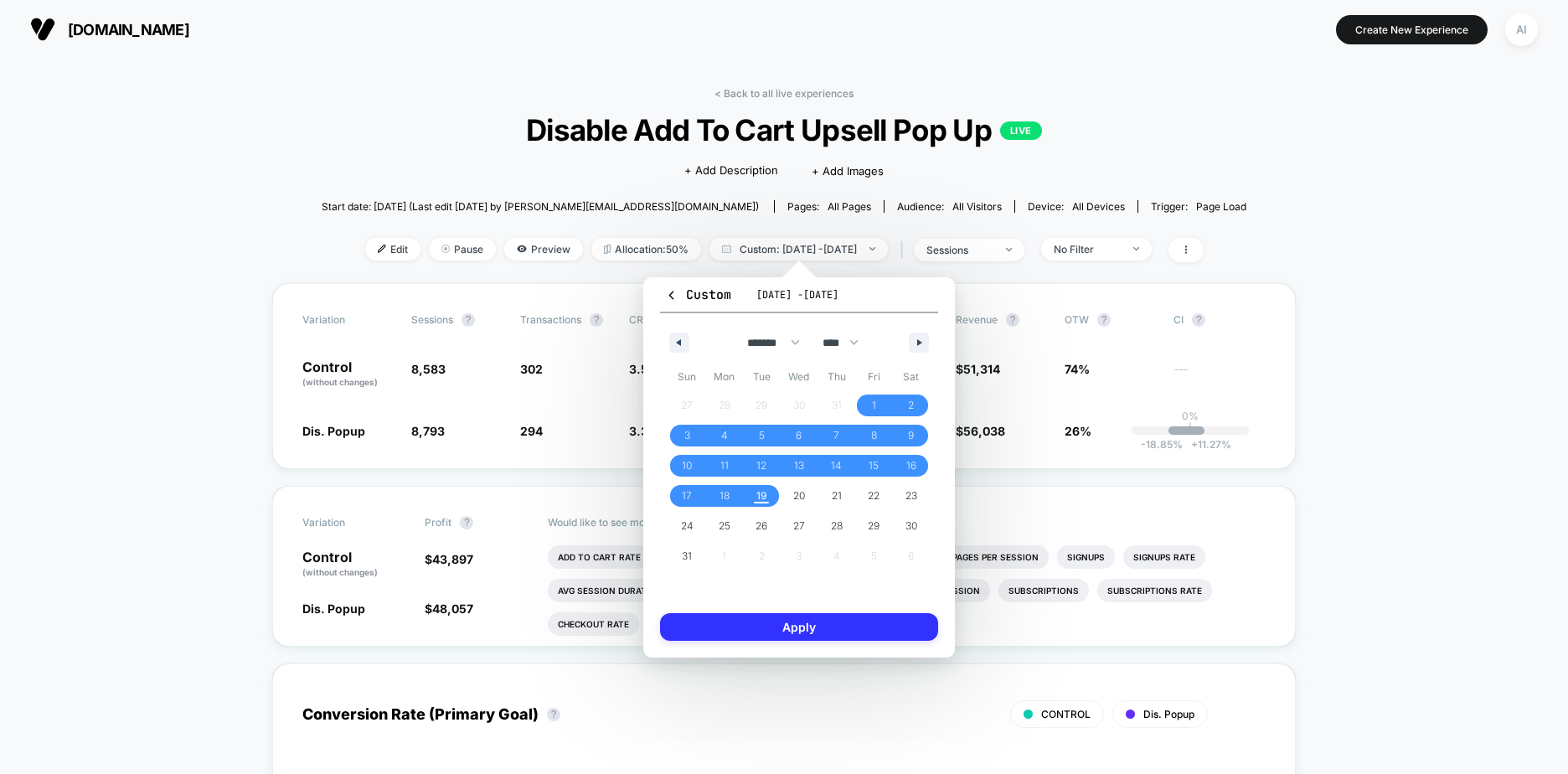
click at [816, 615] on button "Apply" at bounding box center [799, 627] width 278 height 27
